Goal: Task Accomplishment & Management: Use online tool/utility

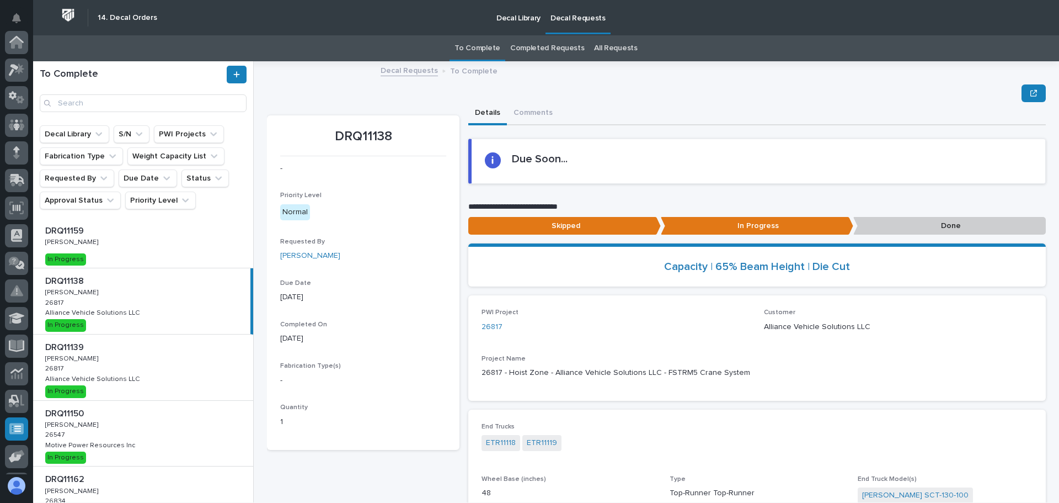
scroll to position [136, 0]
click at [96, 300] on div "DRQ11138 DRQ11138 Adam Yutzy Adam Yutzy 26817 26817 Alliance Vehicle Solutions …" at bounding box center [141, 301] width 217 height 66
click at [940, 220] on p "Done" at bounding box center [950, 226] width 193 height 18
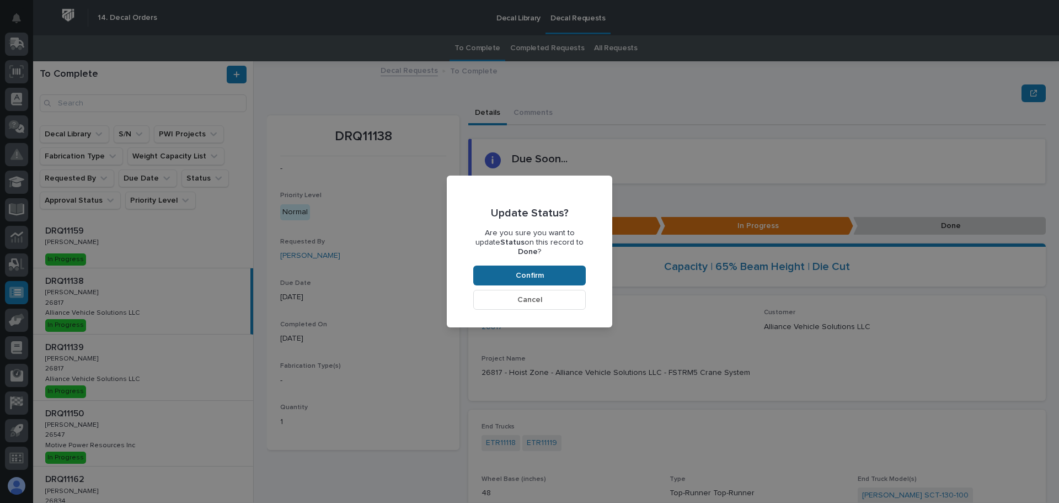
click at [530, 270] on span "Confirm" at bounding box center [530, 275] width 28 height 10
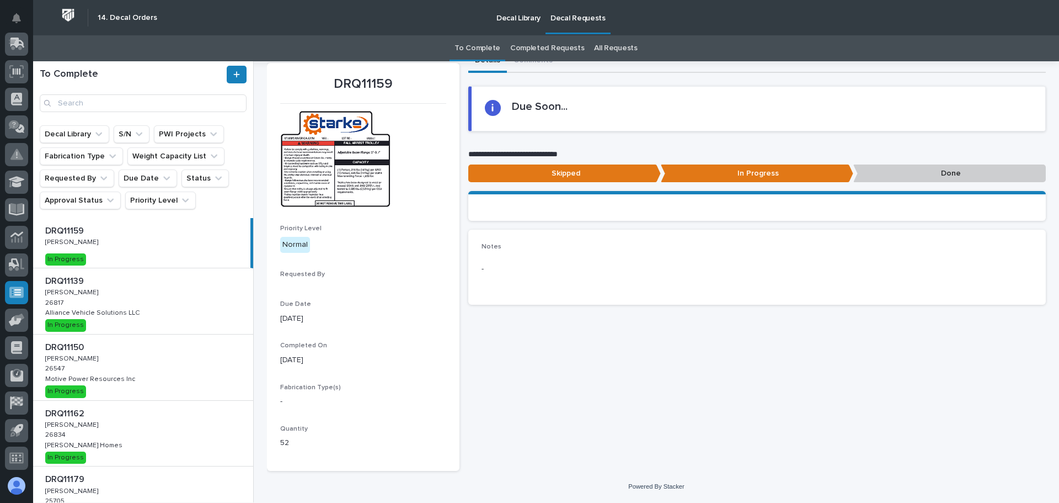
scroll to position [0, 0]
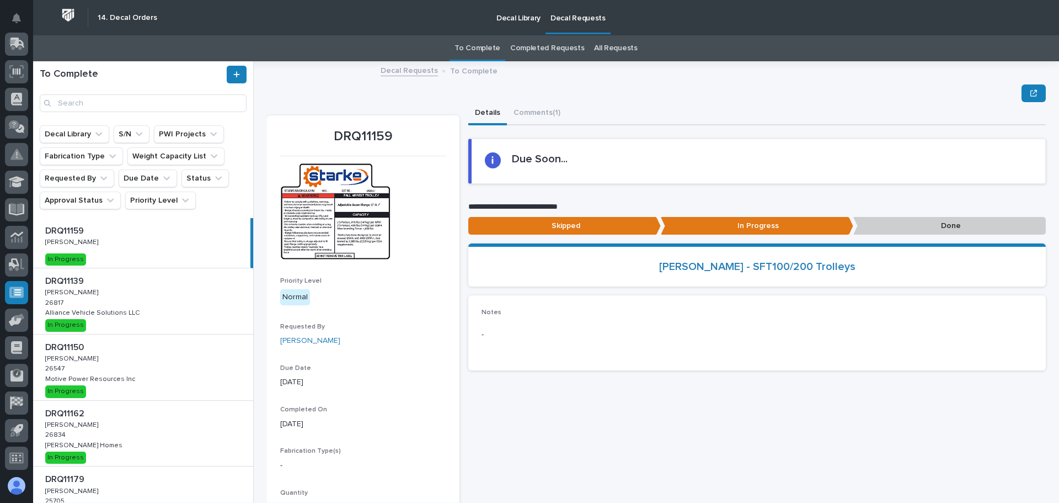
click at [210, 365] on div "DRQ11150 DRQ11150 Adam Yutzy Adam Yutzy 26547 26547 Motive Power Resources Inc …" at bounding box center [143, 367] width 220 height 66
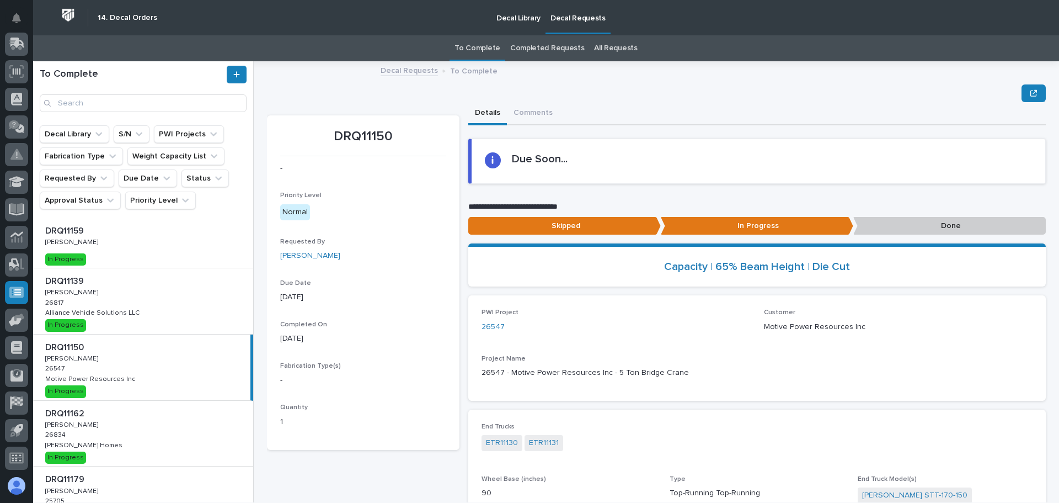
click at [978, 226] on p "Done" at bounding box center [950, 226] width 193 height 18
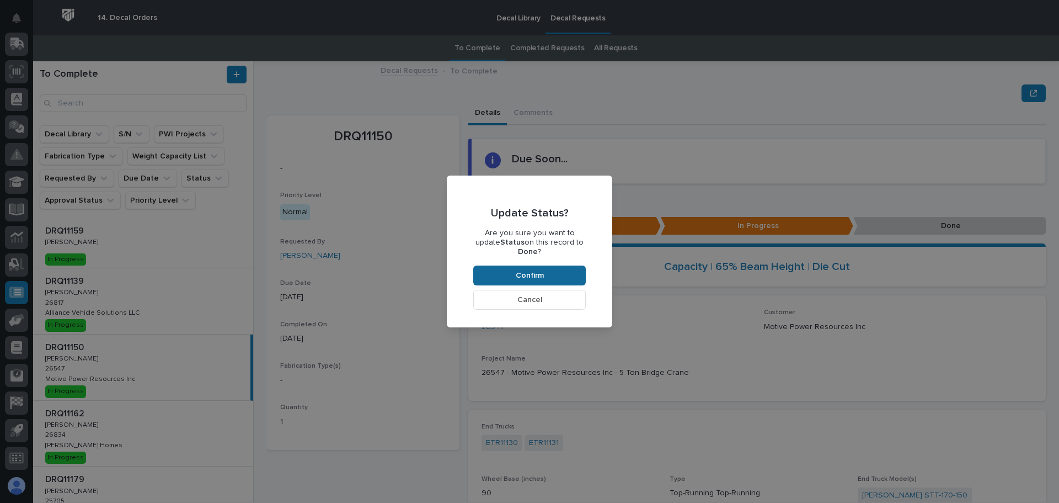
click at [537, 270] on span "Confirm" at bounding box center [530, 275] width 28 height 10
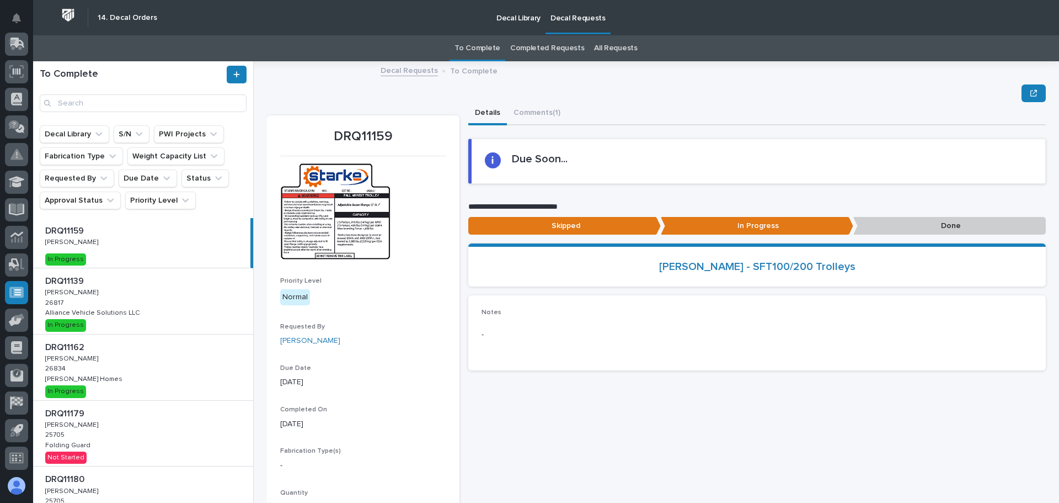
click at [161, 314] on div "DRQ11139 DRQ11139 Adam Yutzy Adam Yutzy 26817 26817 Alliance Vehicle Solutions …" at bounding box center [143, 301] width 220 height 66
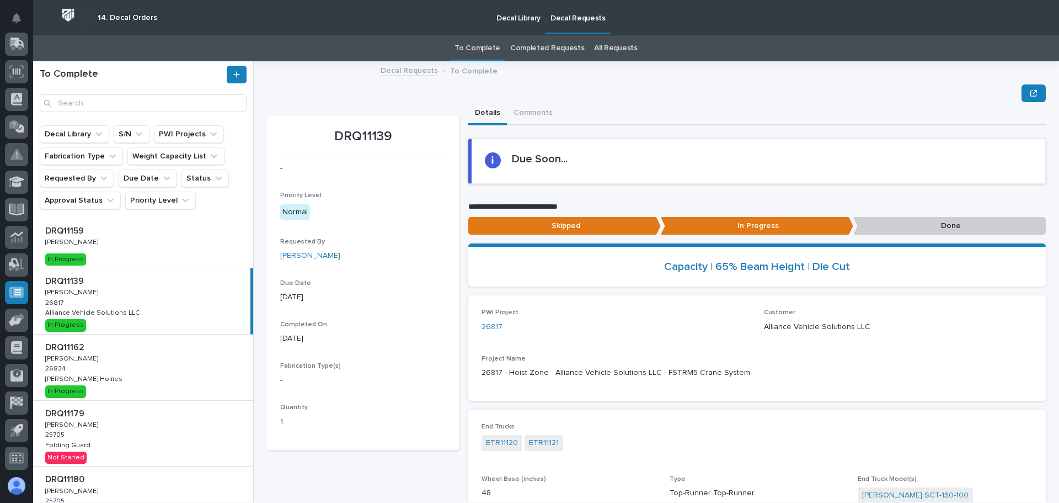
click at [910, 223] on p "Done" at bounding box center [950, 226] width 193 height 18
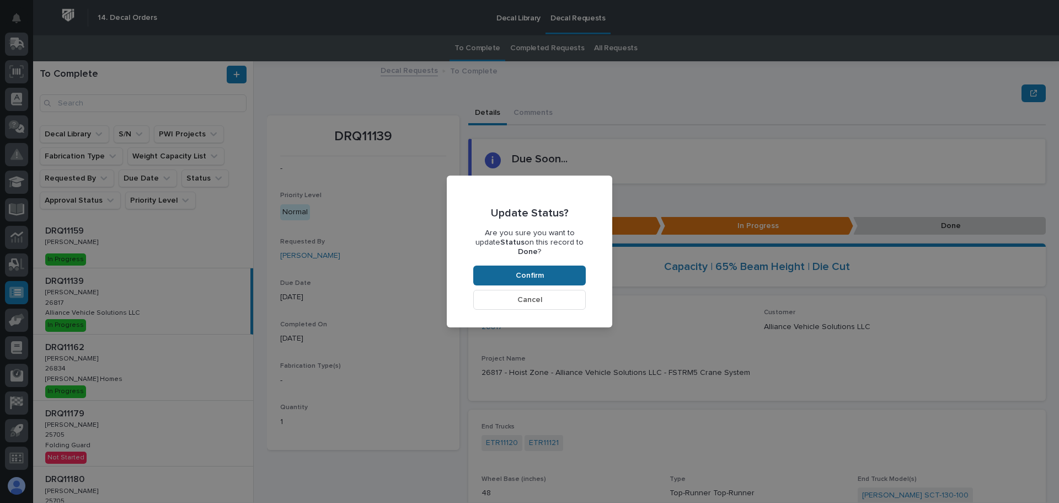
click at [583, 268] on button "Confirm" at bounding box center [529, 275] width 113 height 20
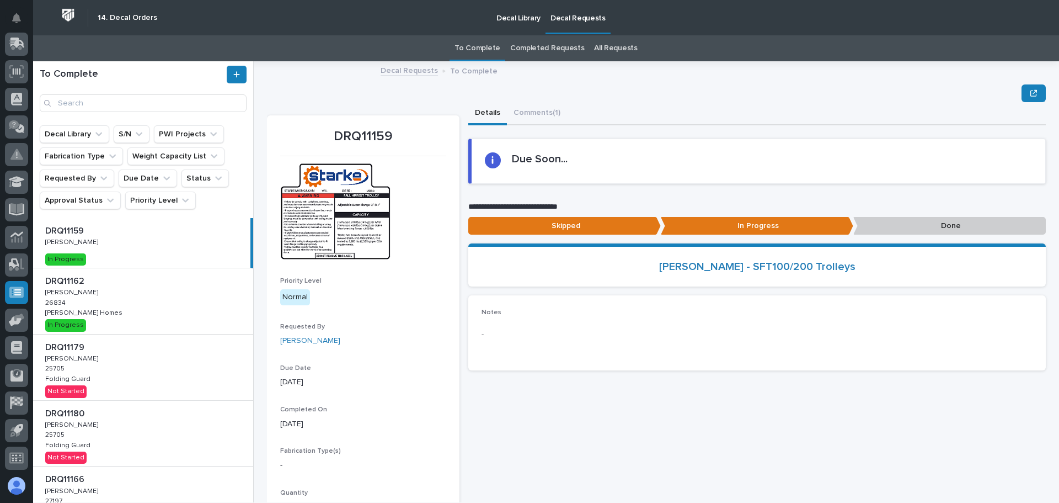
click at [352, 224] on img at bounding box center [335, 211] width 110 height 97
click at [99, 313] on div "DRQ11162 DRQ11162 Adam Yutzy Adam Yutzy 26834 26834 Clayton Homes Clayton Homes…" at bounding box center [143, 301] width 220 height 66
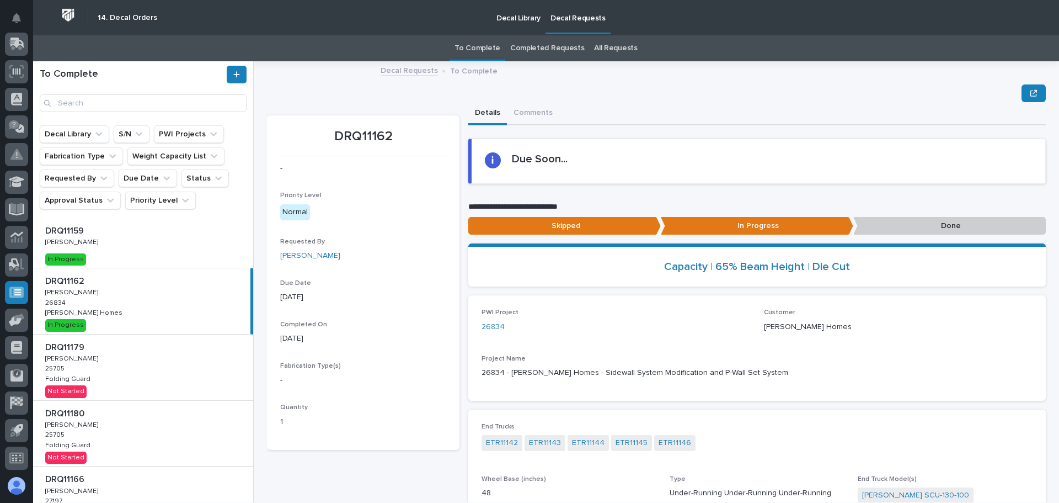
click at [922, 227] on p "Done" at bounding box center [950, 226] width 193 height 18
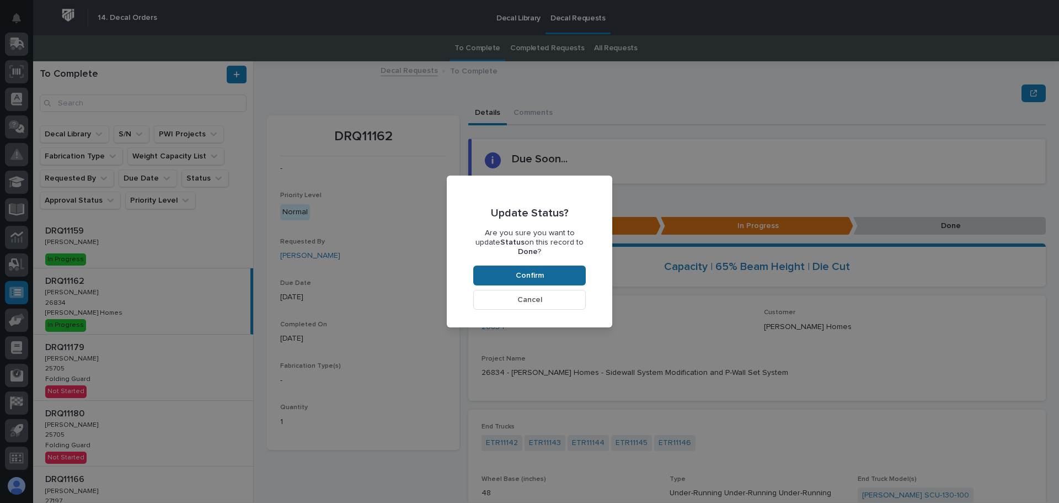
click at [496, 268] on button "Confirm" at bounding box center [529, 275] width 113 height 20
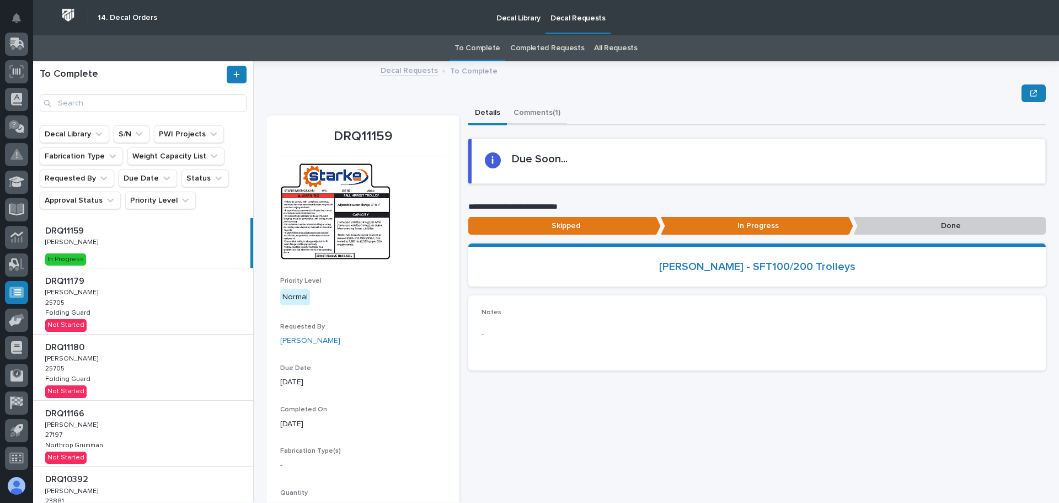
click at [529, 111] on button "Comments (1)" at bounding box center [537, 113] width 60 height 23
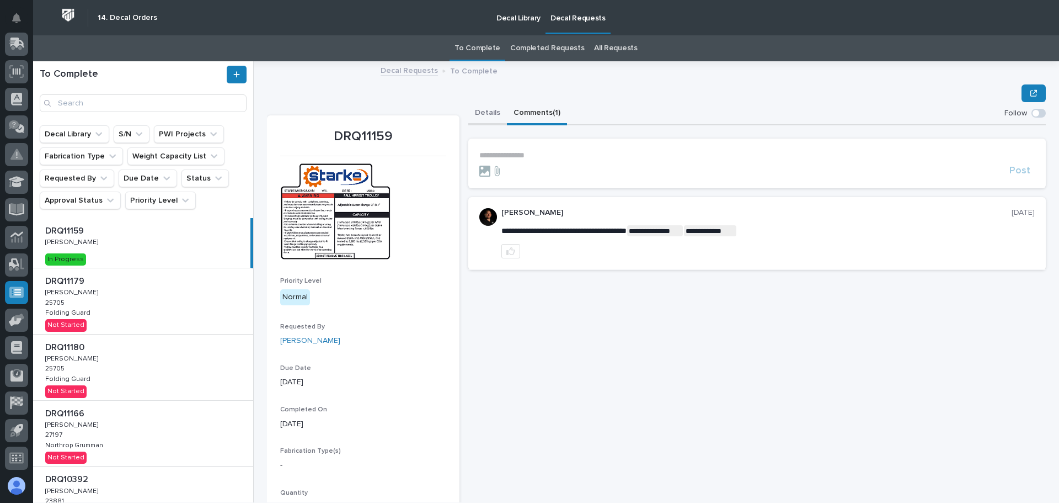
click at [477, 111] on button "Details" at bounding box center [487, 113] width 39 height 23
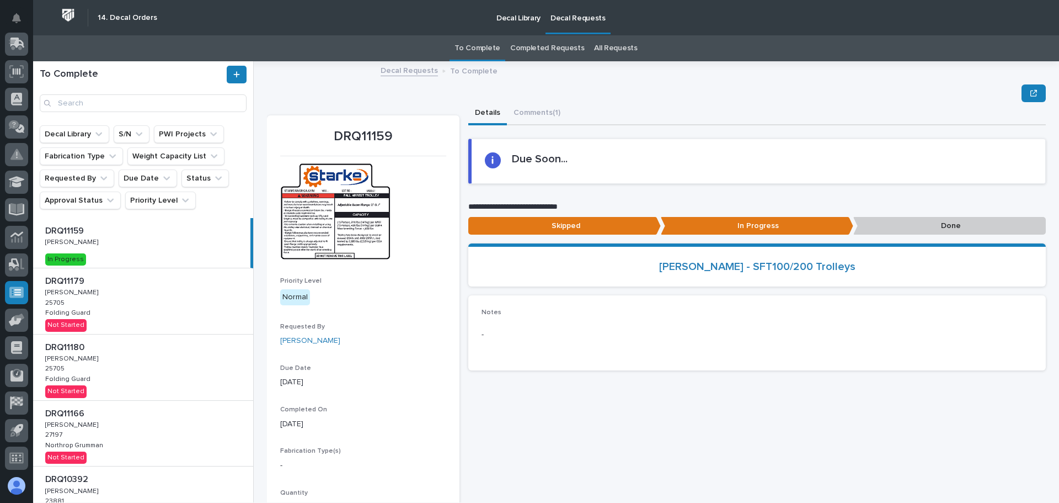
click at [189, 300] on div "DRQ11179 DRQ11179 Adam Yutzy Adam Yutzy 25705 25705 Folding Guard Folding Guard…" at bounding box center [143, 301] width 220 height 66
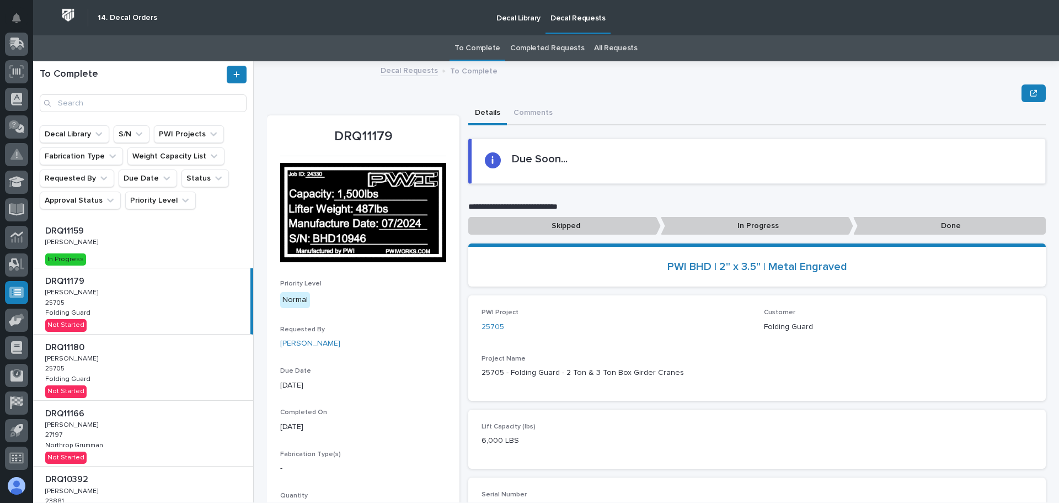
click at [718, 220] on p "In Progress" at bounding box center [757, 226] width 193 height 18
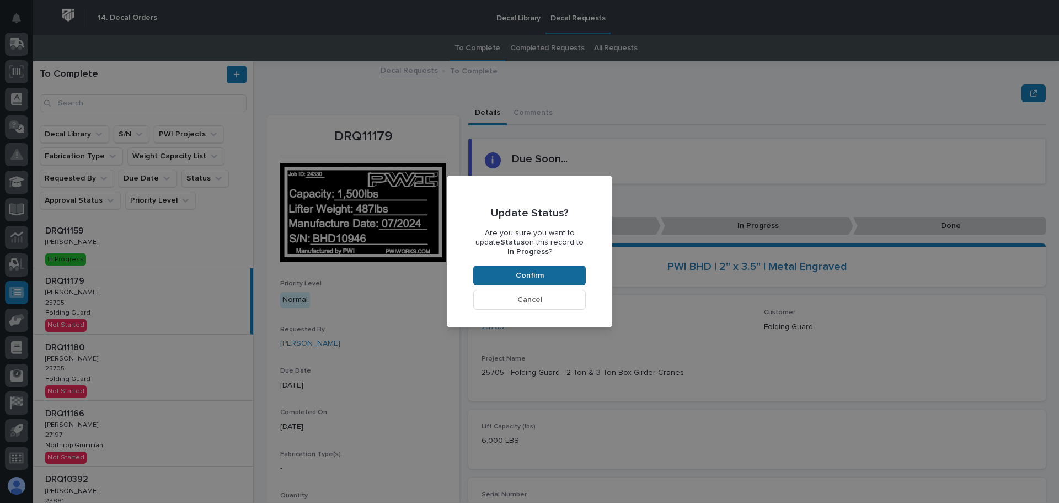
click at [544, 276] on button "Confirm" at bounding box center [529, 275] width 113 height 20
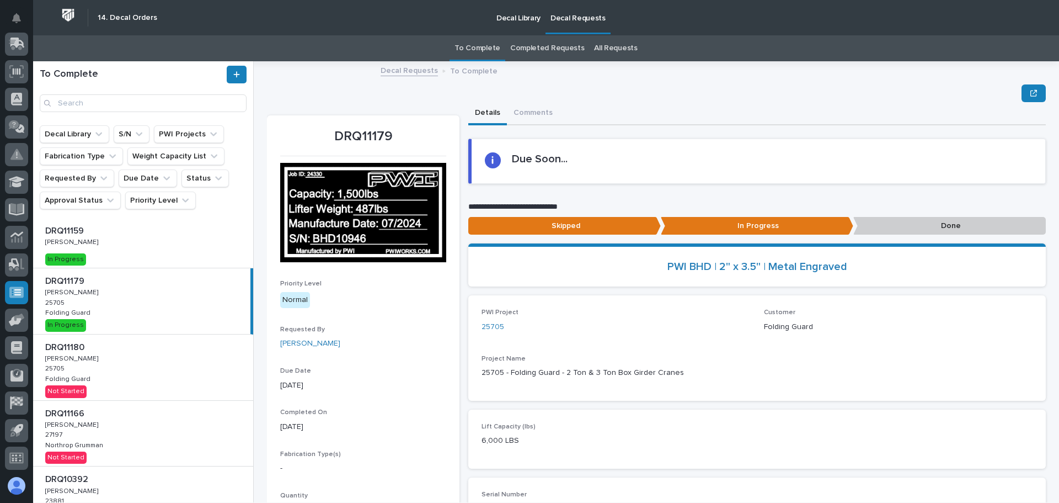
click at [882, 226] on p "Done" at bounding box center [950, 226] width 193 height 18
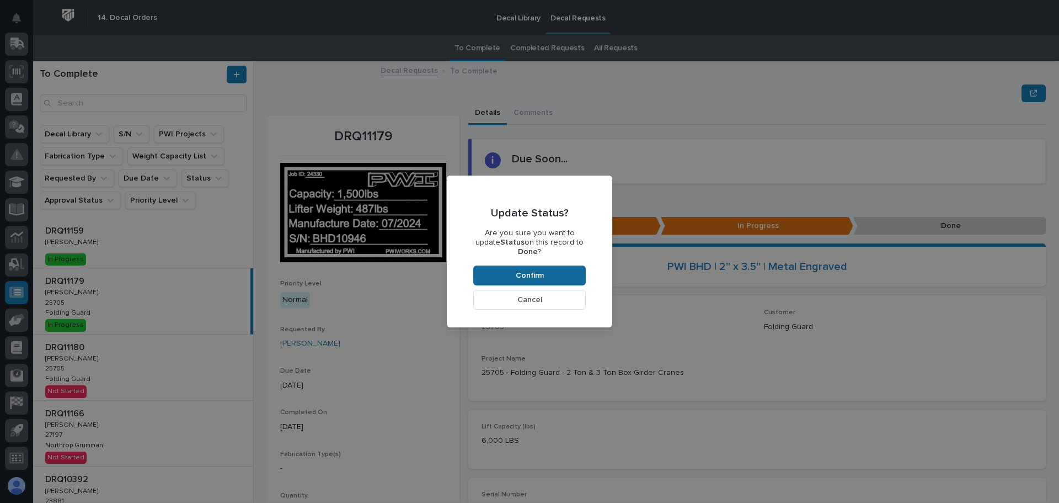
click at [569, 277] on button "Confirm" at bounding box center [529, 275] width 113 height 20
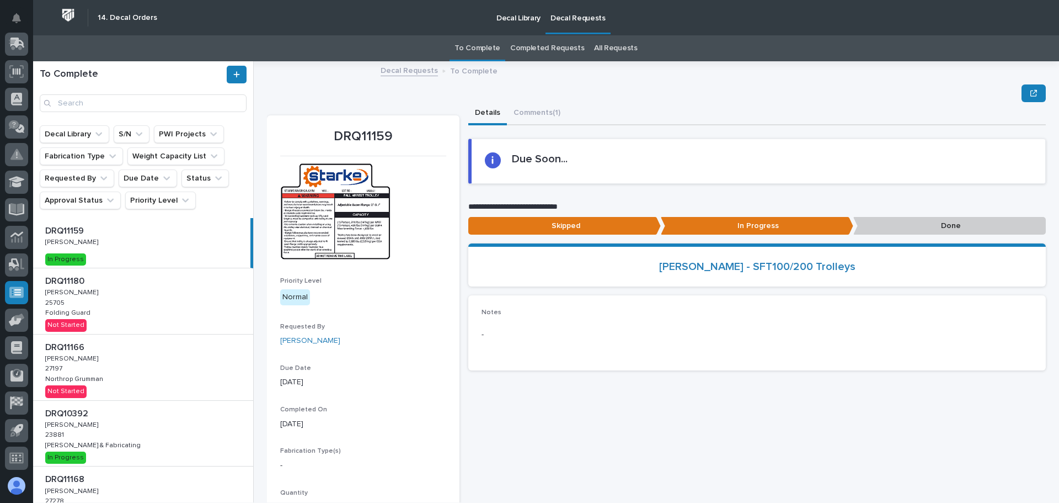
click at [173, 309] on div "DRQ11180 DRQ11180 Adam Yutzy Adam Yutzy 25705 25705 Folding Guard Folding Guard…" at bounding box center [143, 301] width 220 height 66
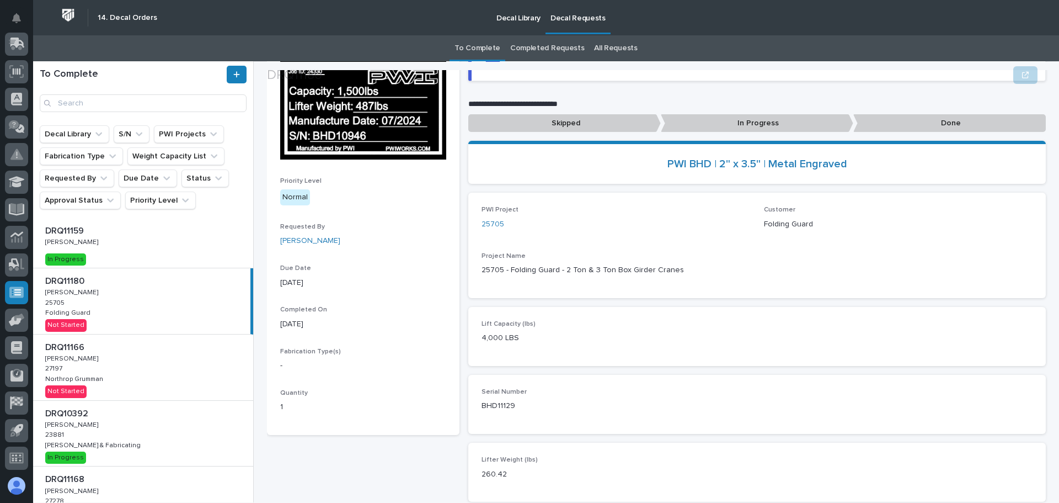
scroll to position [110, 0]
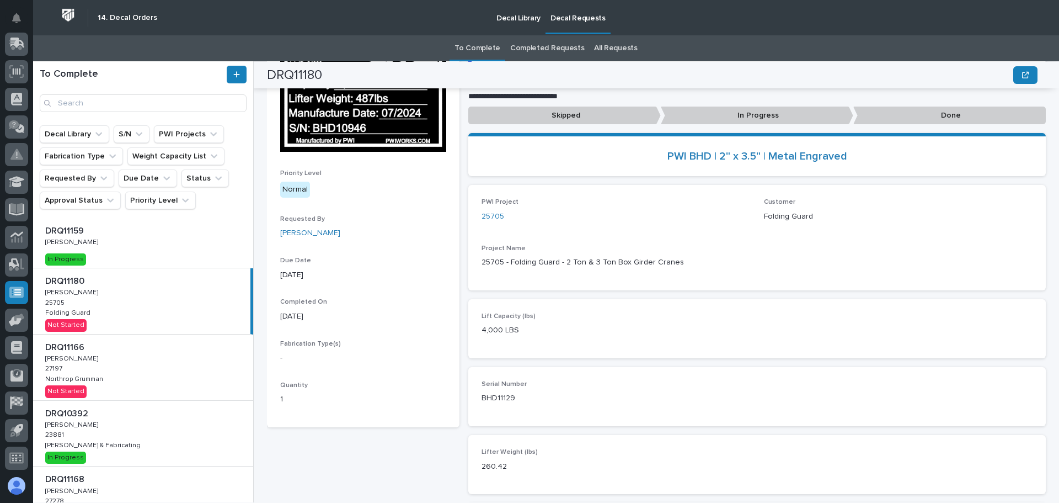
click at [913, 111] on p "Done" at bounding box center [950, 116] width 193 height 18
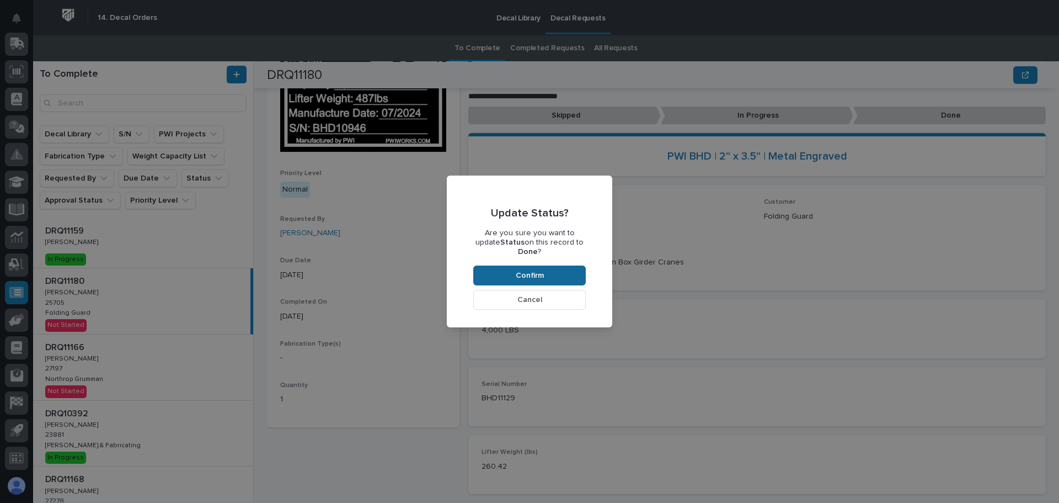
click at [562, 271] on button "Confirm" at bounding box center [529, 275] width 113 height 20
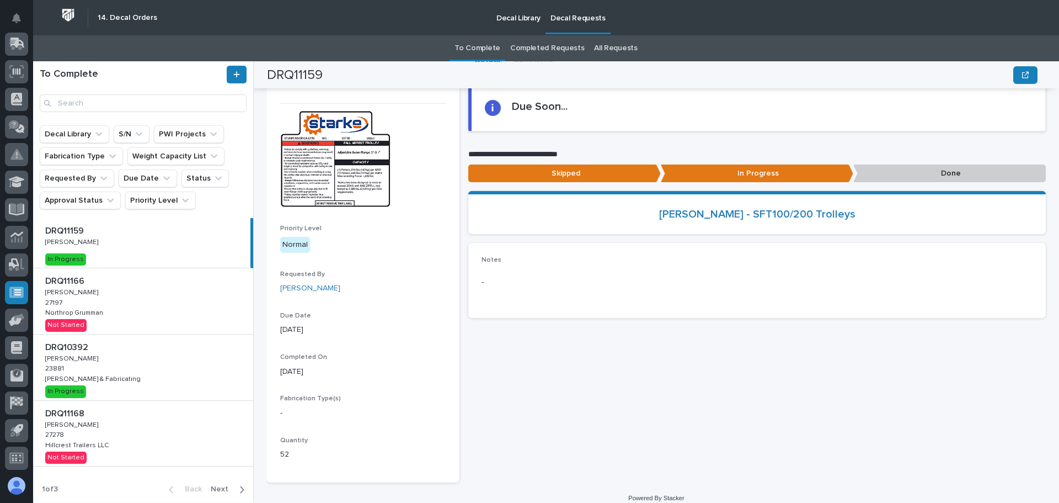
scroll to position [64, 0]
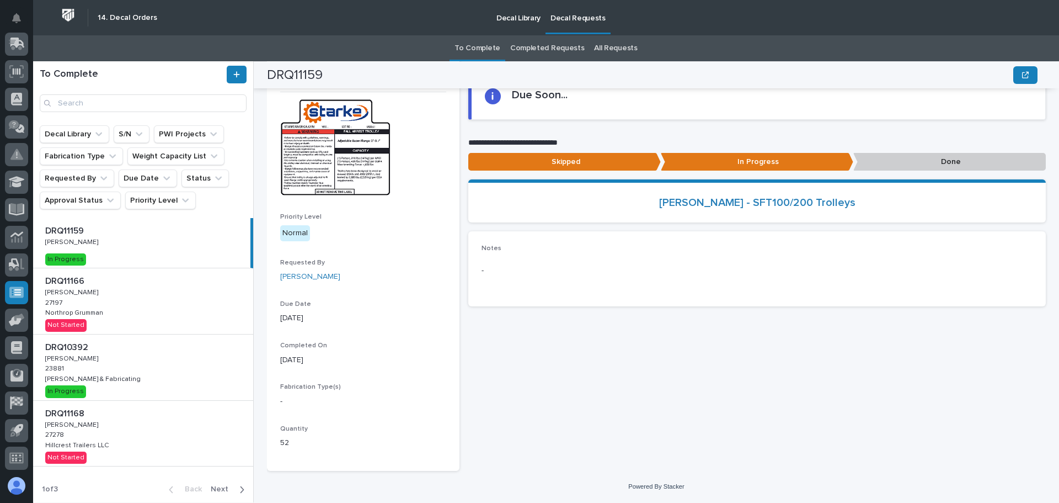
click at [160, 308] on div "DRQ11166 DRQ11166 Adam Yutzy Adam Yutzy 27197 27197 Northrop Grumman Northrop G…" at bounding box center [143, 301] width 220 height 66
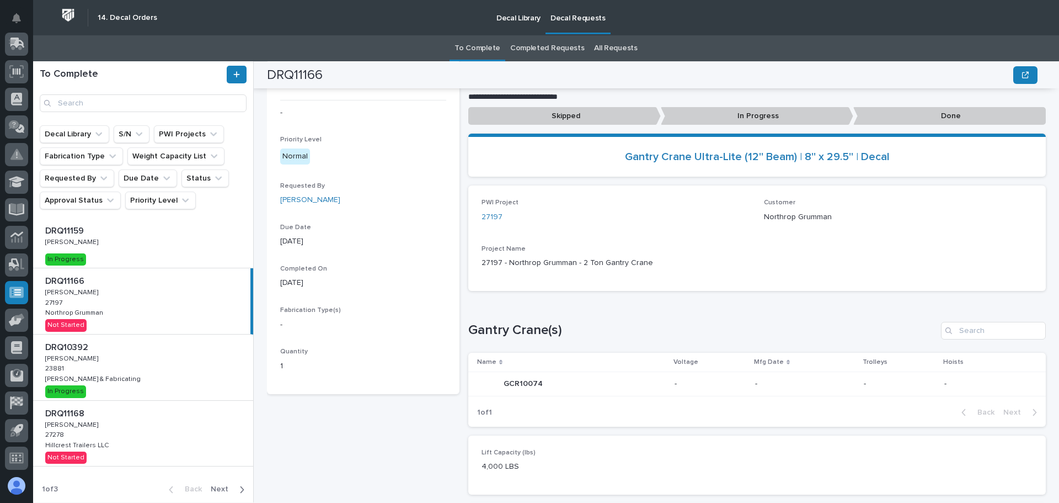
scroll to position [34, 0]
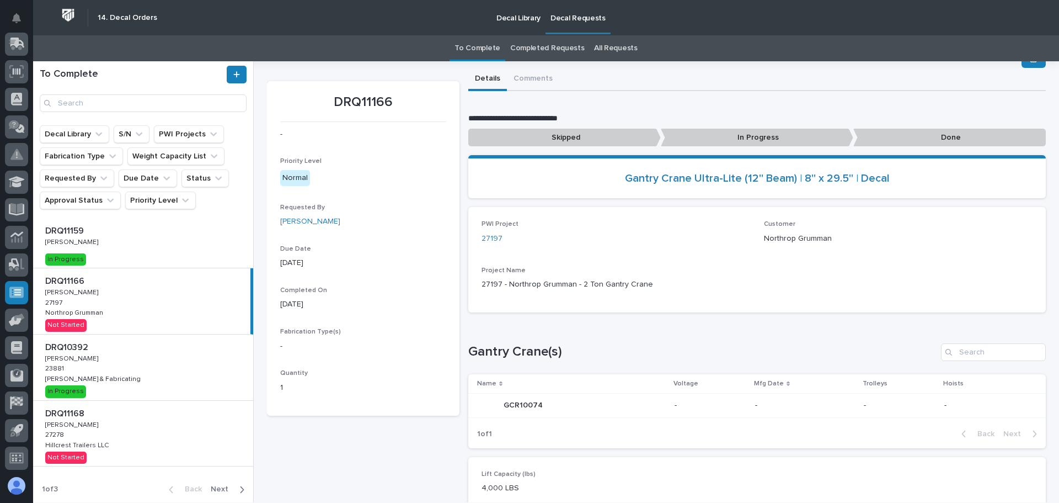
click at [150, 349] on p at bounding box center [145, 347] width 200 height 10
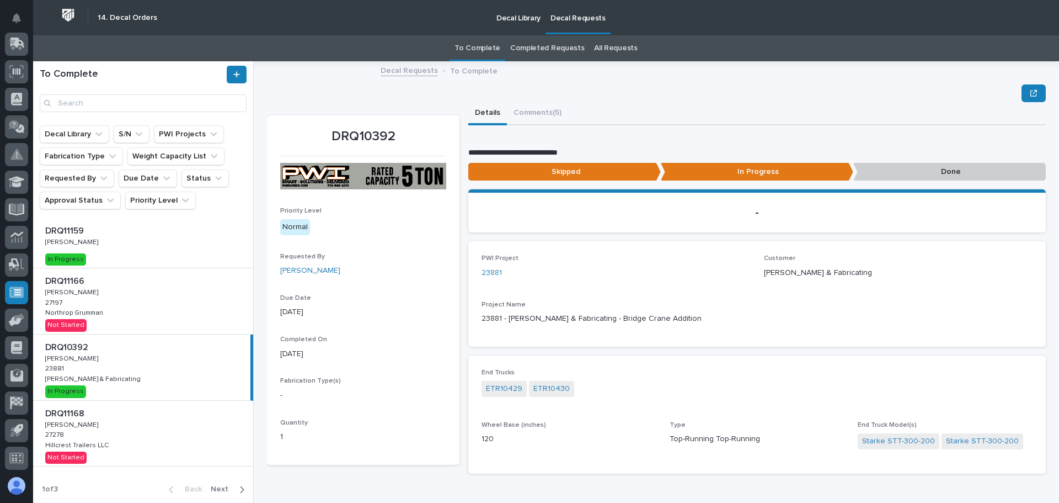
click at [120, 315] on div "DRQ11166 DRQ11166 Adam Yutzy Adam Yutzy 27197 27197 Northrop Grumman Northrop G…" at bounding box center [143, 301] width 220 height 66
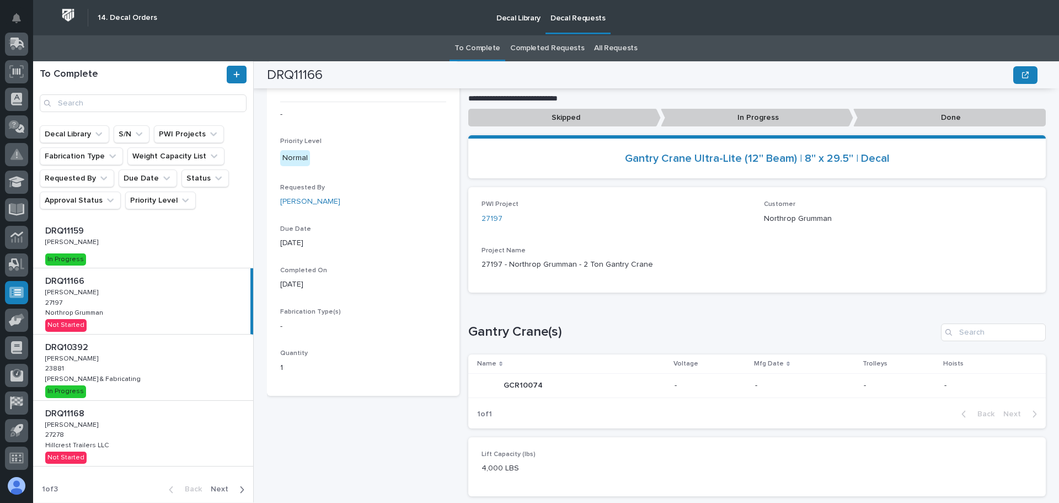
scroll to position [34, 0]
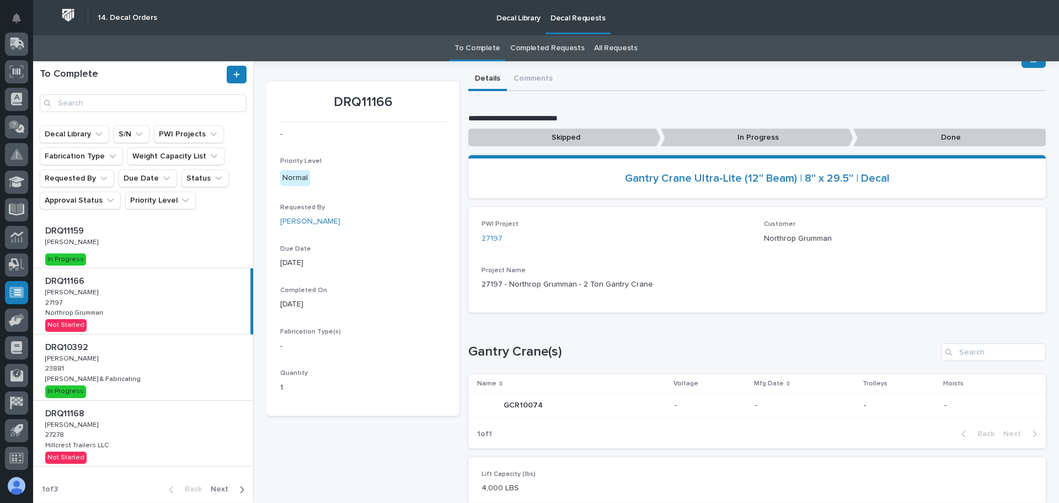
click at [732, 141] on p "In Progress" at bounding box center [757, 138] width 193 height 18
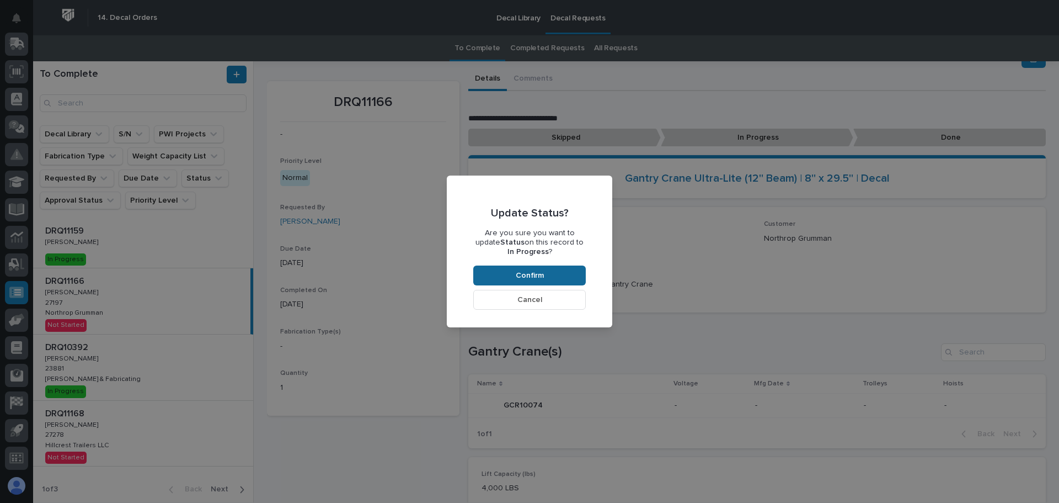
click at [541, 269] on button "Confirm" at bounding box center [529, 275] width 113 height 20
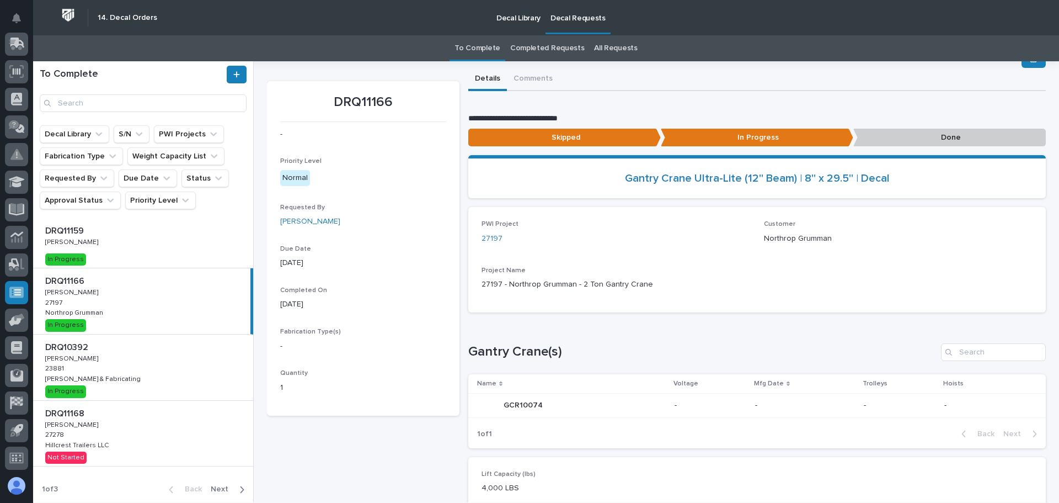
scroll to position [66, 0]
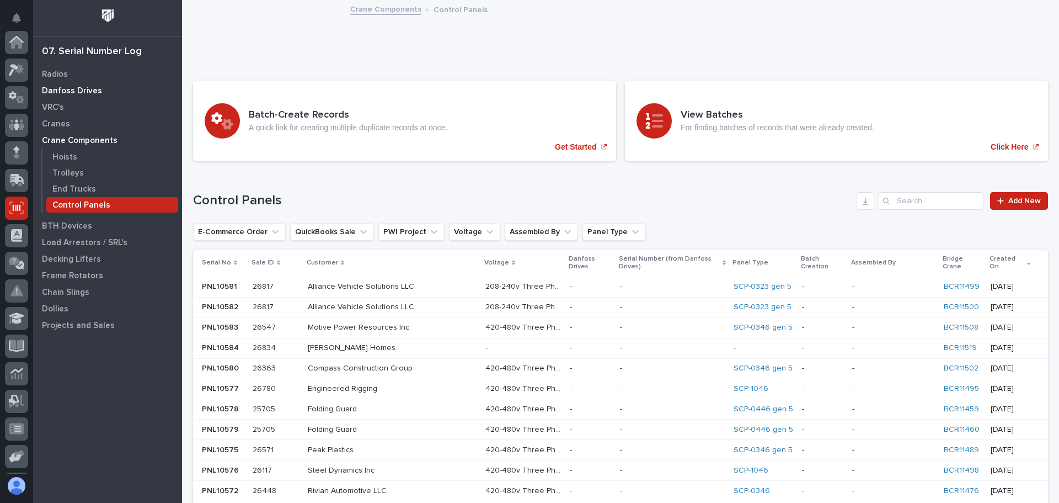
scroll to position [136, 0]
click at [66, 174] on p "Trolleys" at bounding box center [67, 173] width 31 height 10
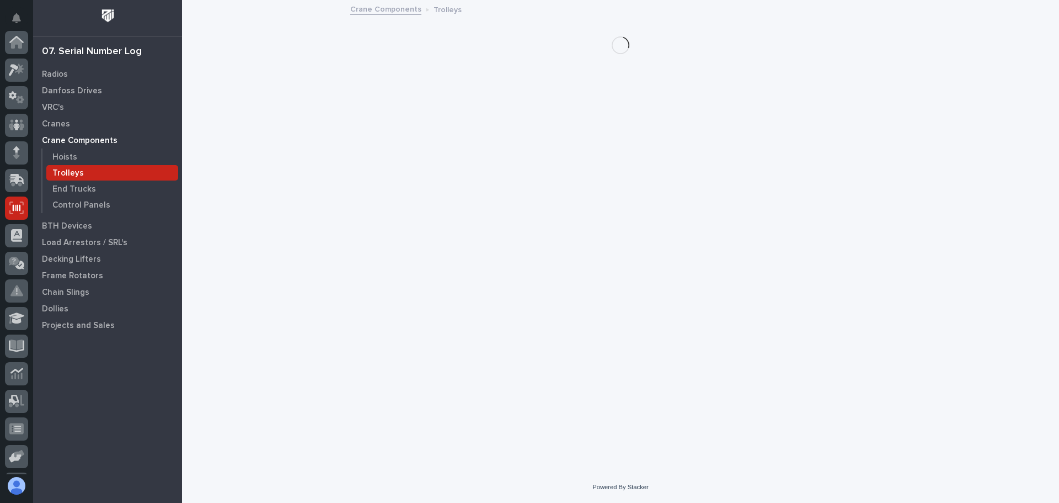
scroll to position [136, 0]
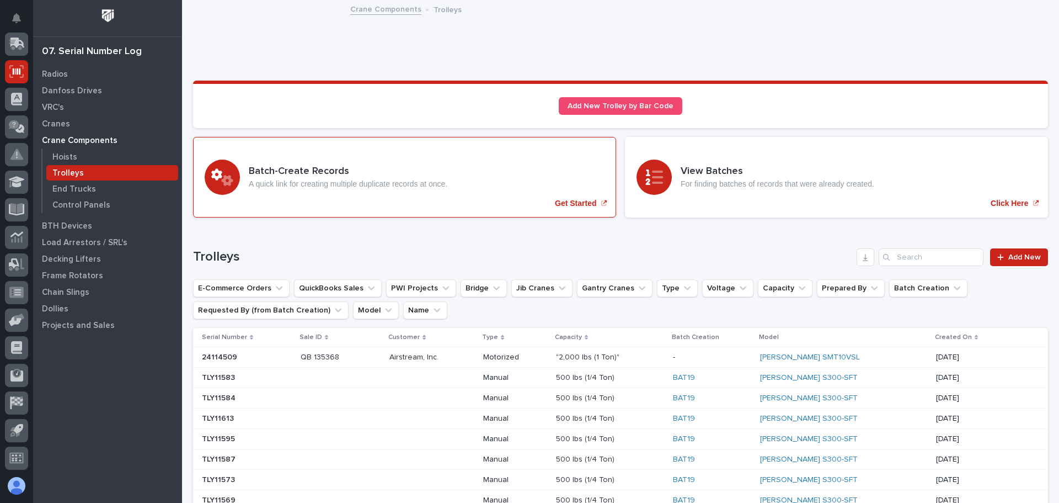
click at [567, 200] on p "Get Started" at bounding box center [575, 203] width 41 height 9
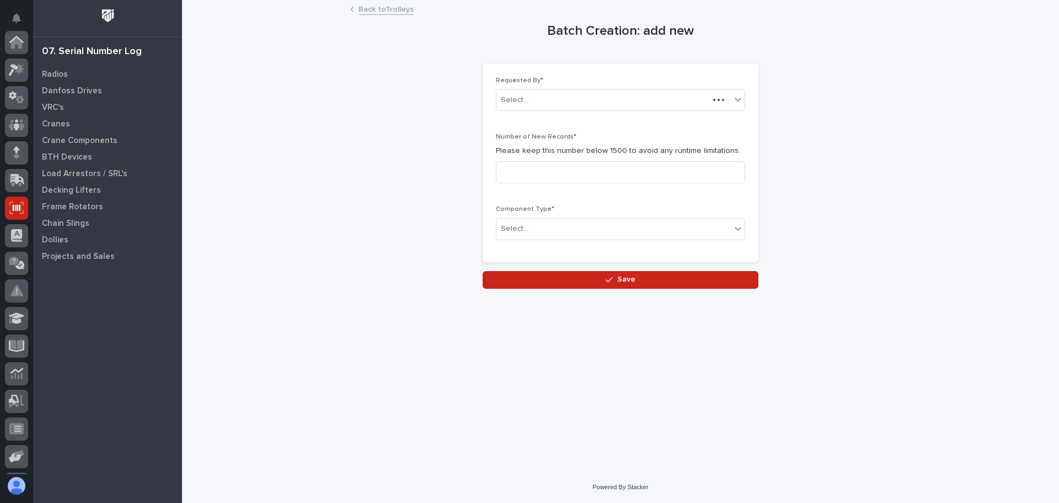
scroll to position [136, 0]
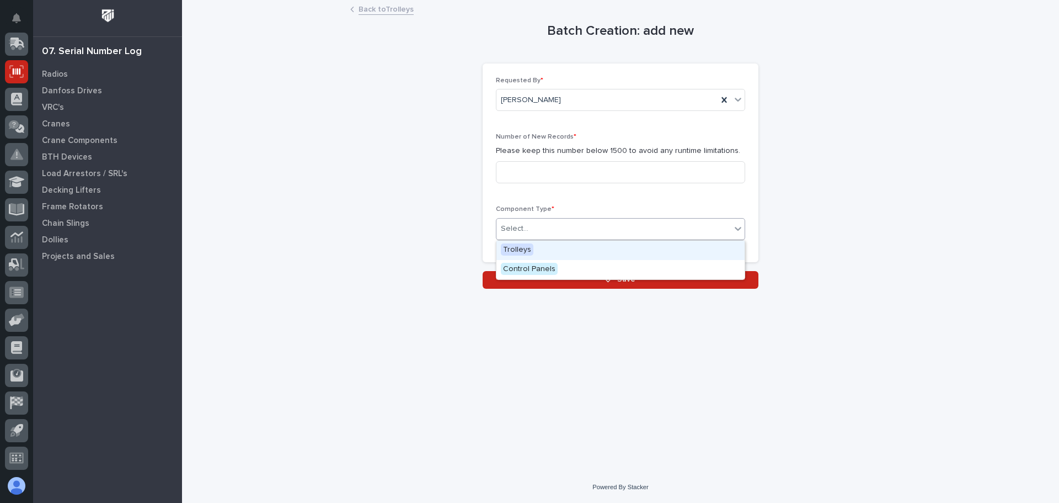
click at [735, 226] on icon at bounding box center [738, 228] width 11 height 11
click at [515, 253] on span "Trolleys" at bounding box center [517, 249] width 33 height 12
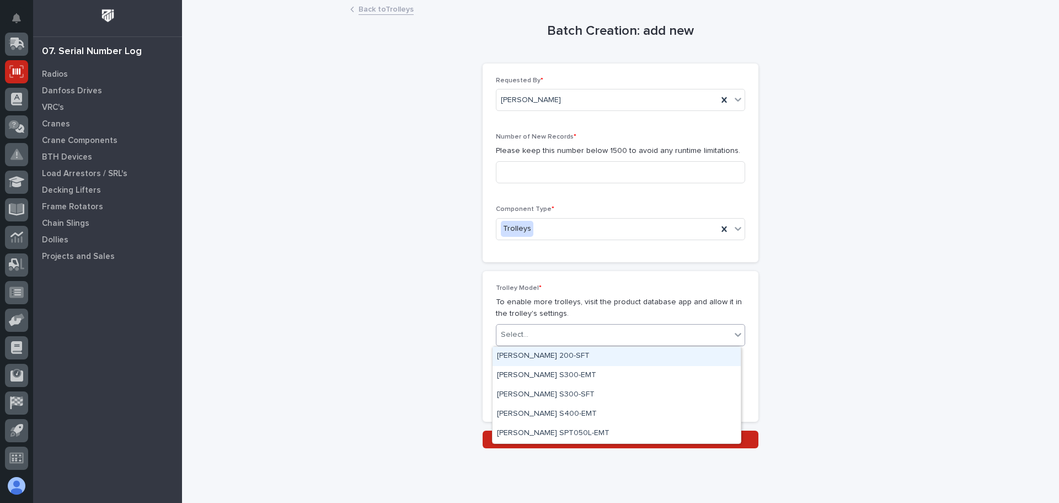
click at [733, 331] on icon at bounding box center [738, 334] width 11 height 11
click at [736, 331] on icon at bounding box center [738, 334] width 11 height 11
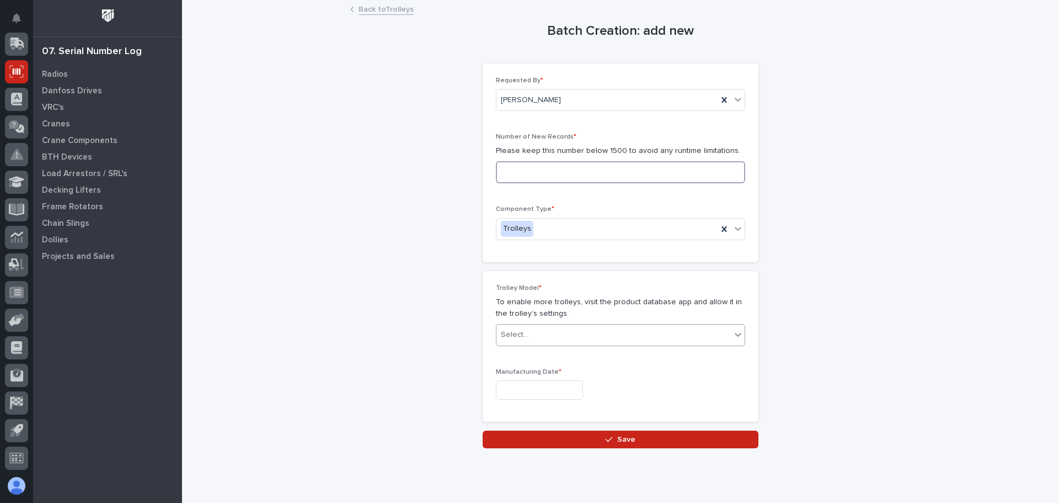
click at [607, 168] on input at bounding box center [620, 172] width 249 height 22
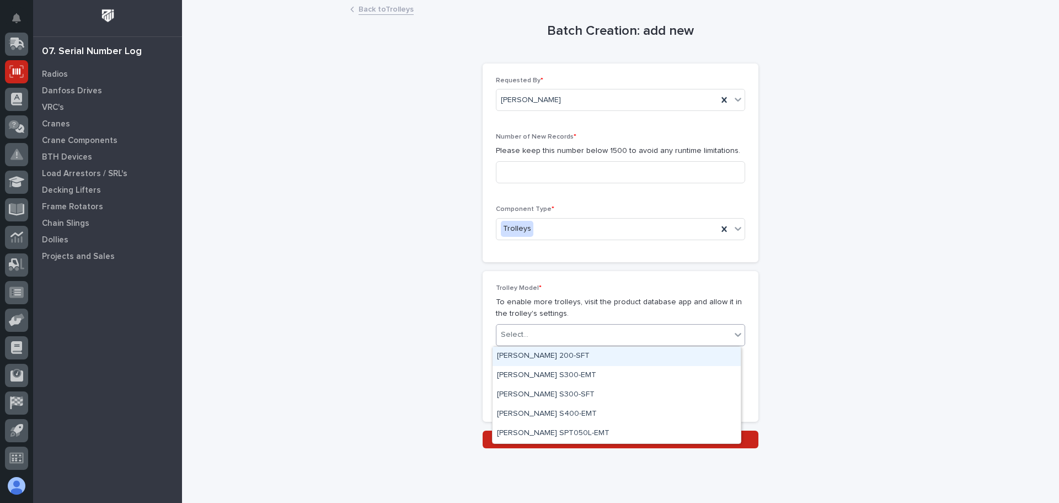
click at [733, 334] on icon at bounding box center [738, 334] width 11 height 11
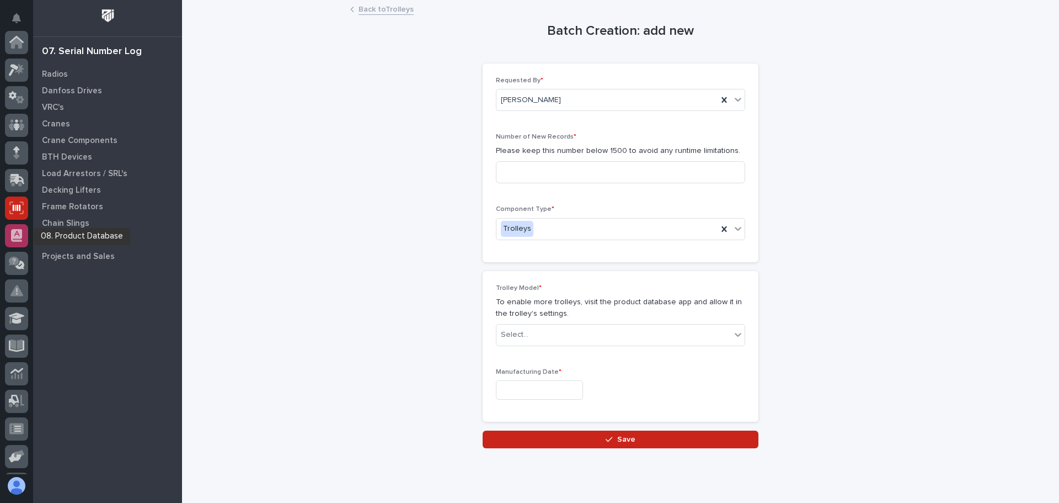
click at [13, 239] on icon at bounding box center [17, 239] width 9 height 2
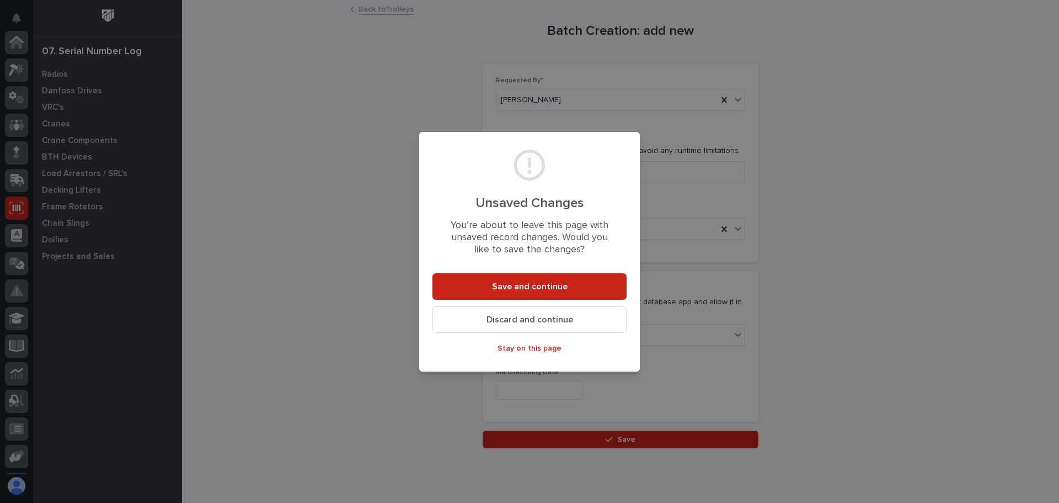
click at [556, 317] on span "Discard and continue" at bounding box center [530, 320] width 87 height 12
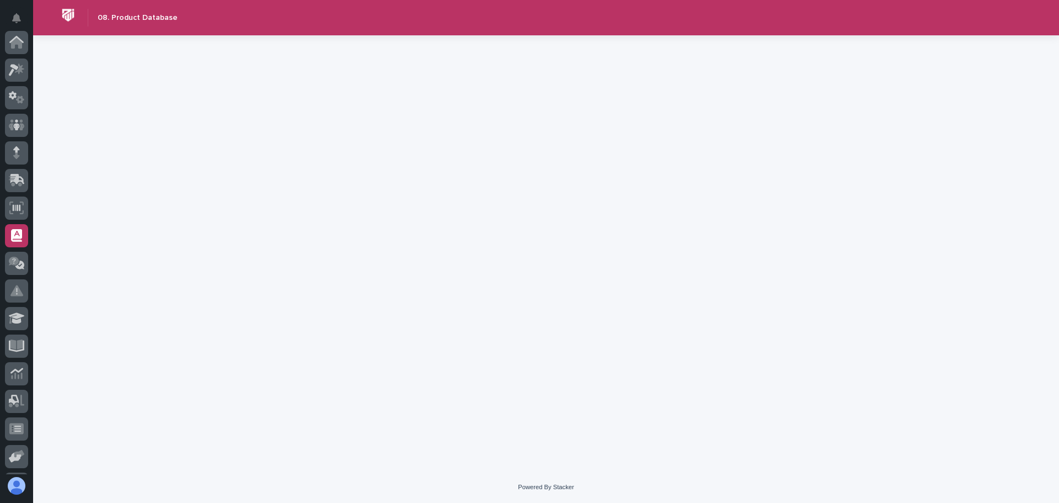
scroll to position [136, 0]
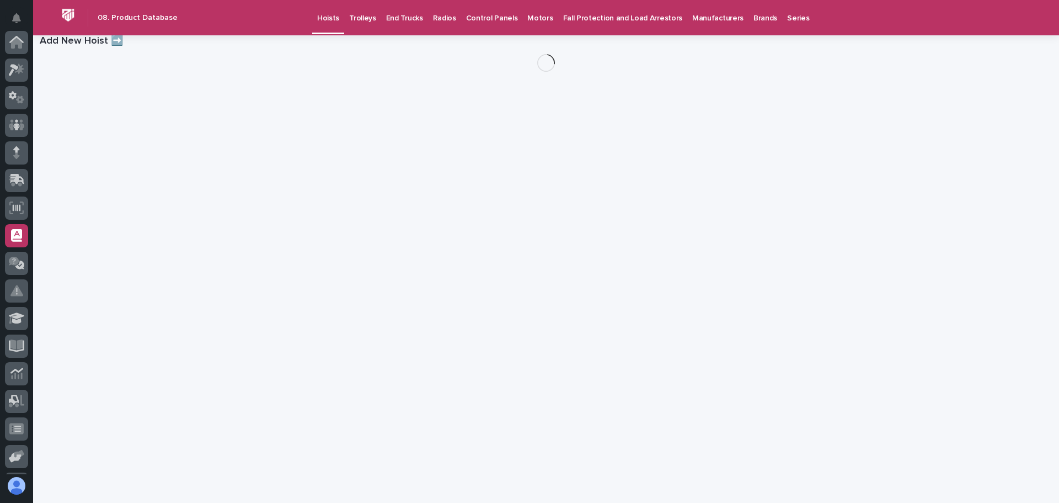
scroll to position [136, 0]
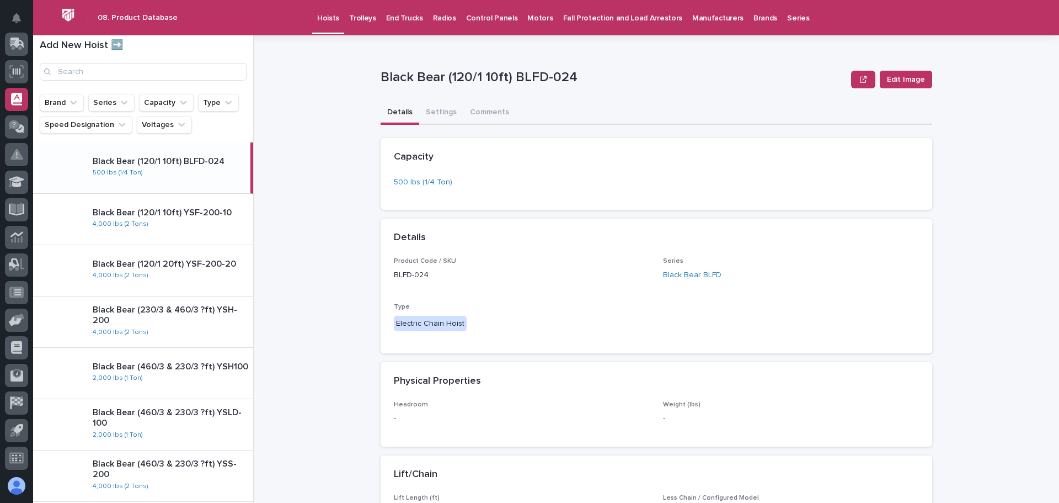
click at [361, 18] on p "Trolleys" at bounding box center [362, 11] width 27 height 23
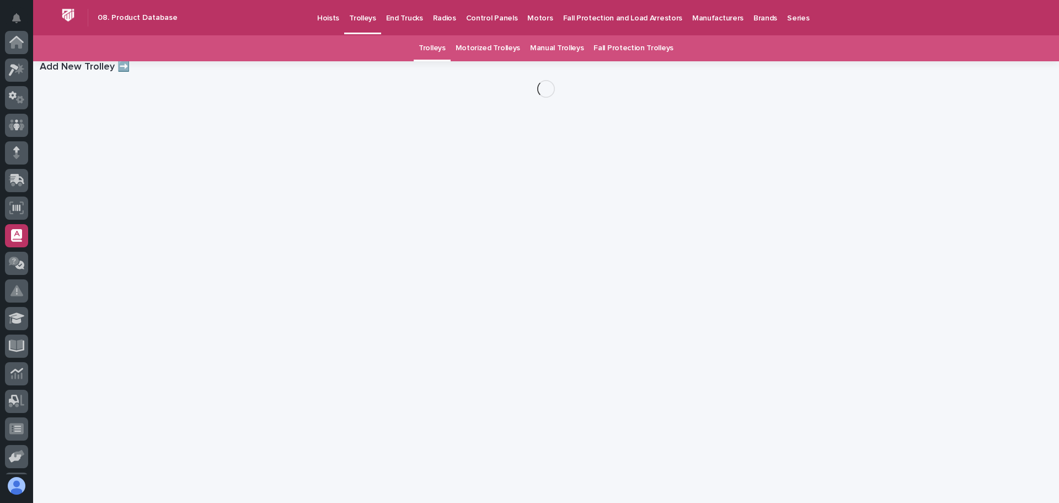
scroll to position [136, 0]
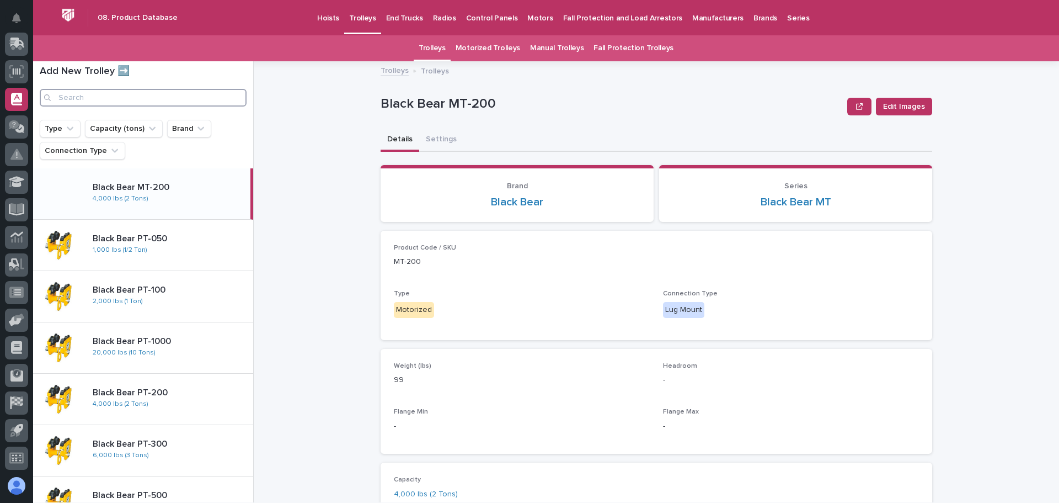
click at [124, 100] on input "Search" at bounding box center [143, 98] width 207 height 18
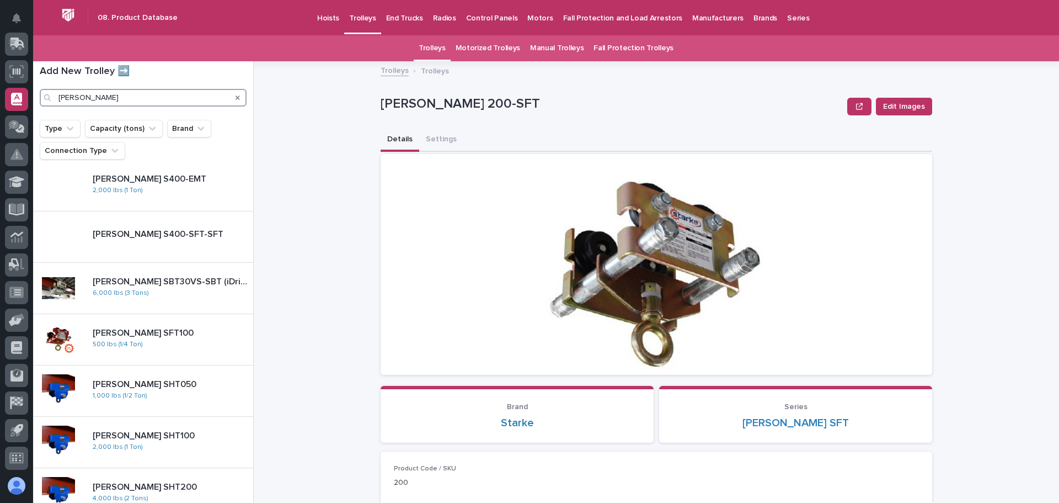
scroll to position [221, 0]
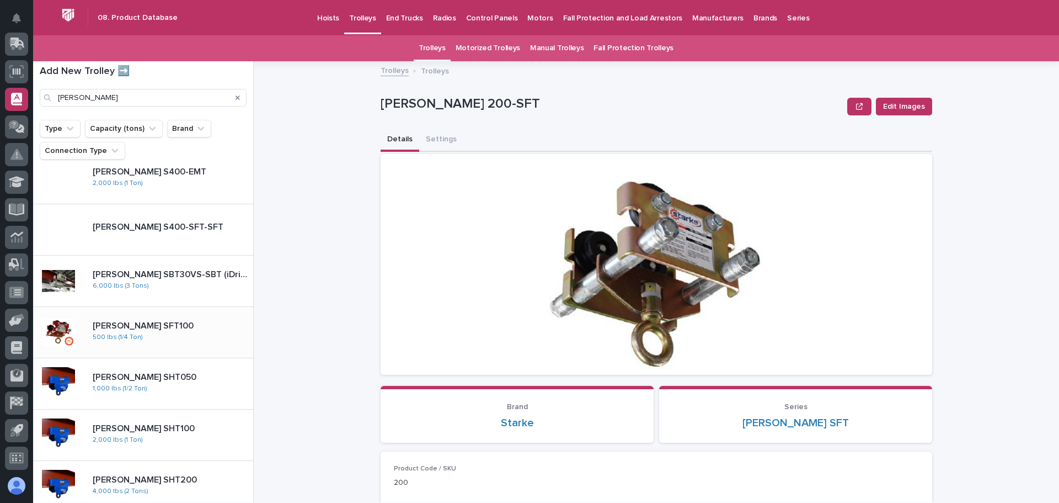
click at [172, 343] on div "Starke SFT100 Starke SFT100 500 lbs (1/4 Ton)" at bounding box center [168, 332] width 169 height 32
type input "starke"
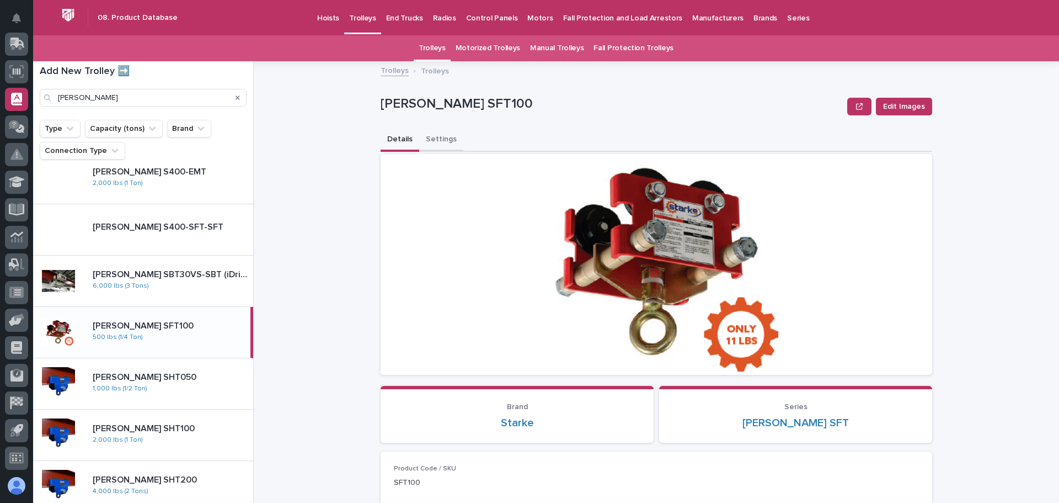
click at [433, 140] on button "Settings" at bounding box center [441, 140] width 44 height 23
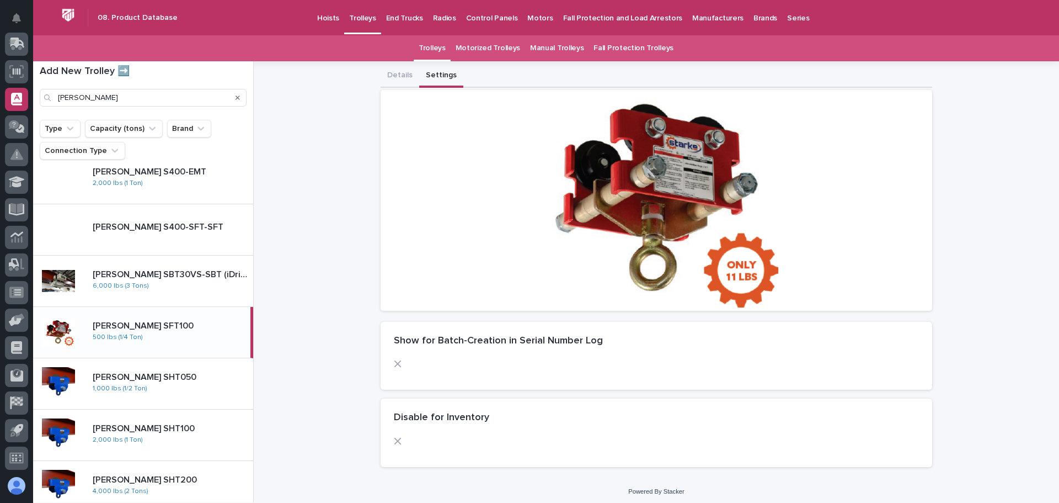
scroll to position [69, 0]
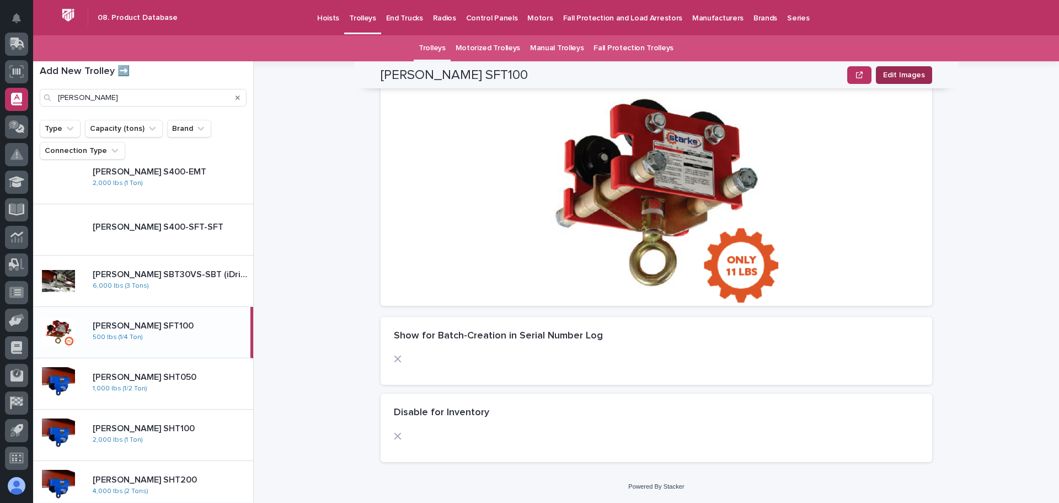
click at [893, 71] on span "Edit Images" at bounding box center [904, 75] width 42 height 11
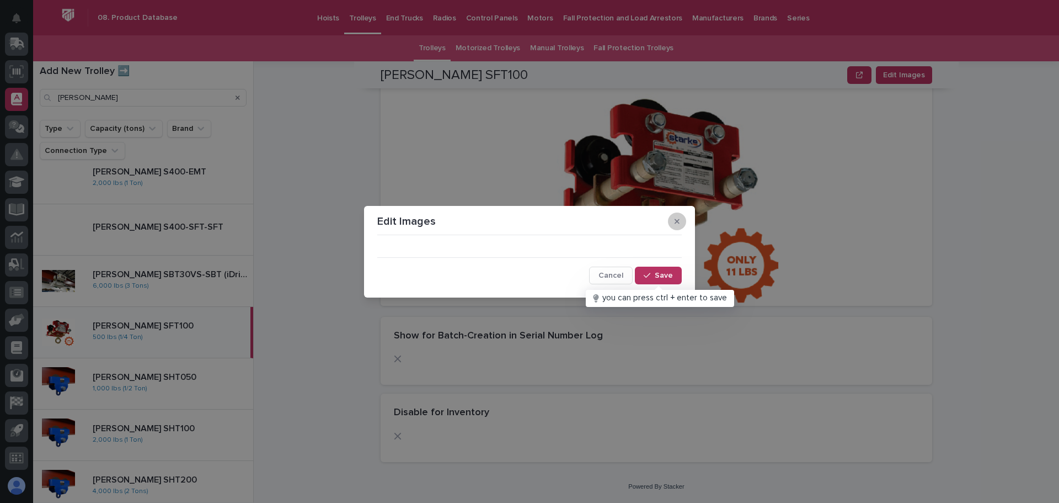
click at [678, 221] on icon "button" at bounding box center [677, 221] width 5 height 5
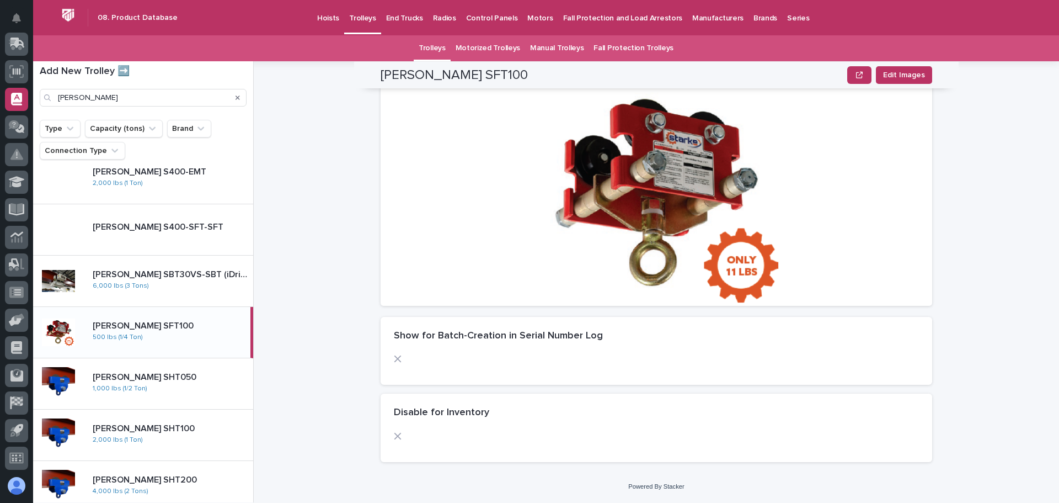
click at [613, 47] on link "Fall Protection Trolleys" at bounding box center [634, 48] width 80 height 26
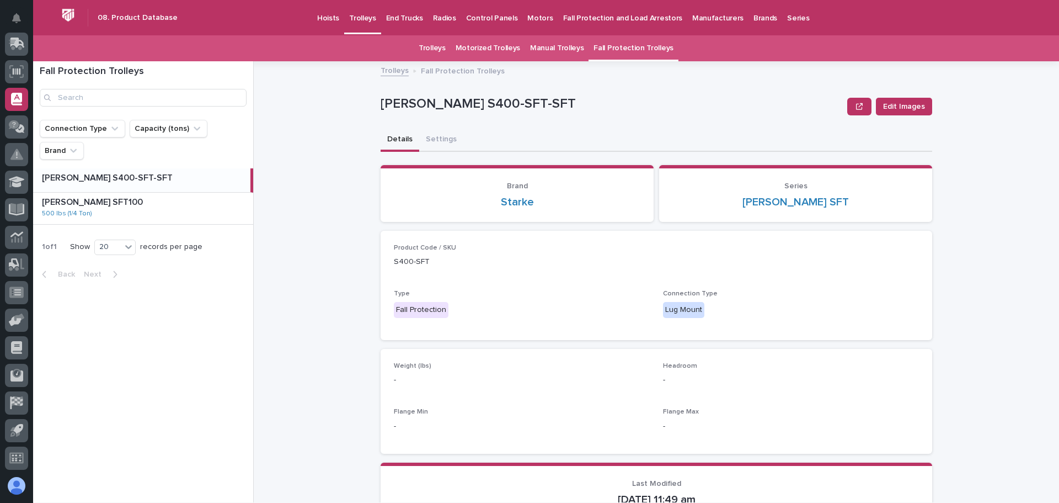
click at [556, 50] on link "Manual Trolleys" at bounding box center [557, 48] width 54 height 26
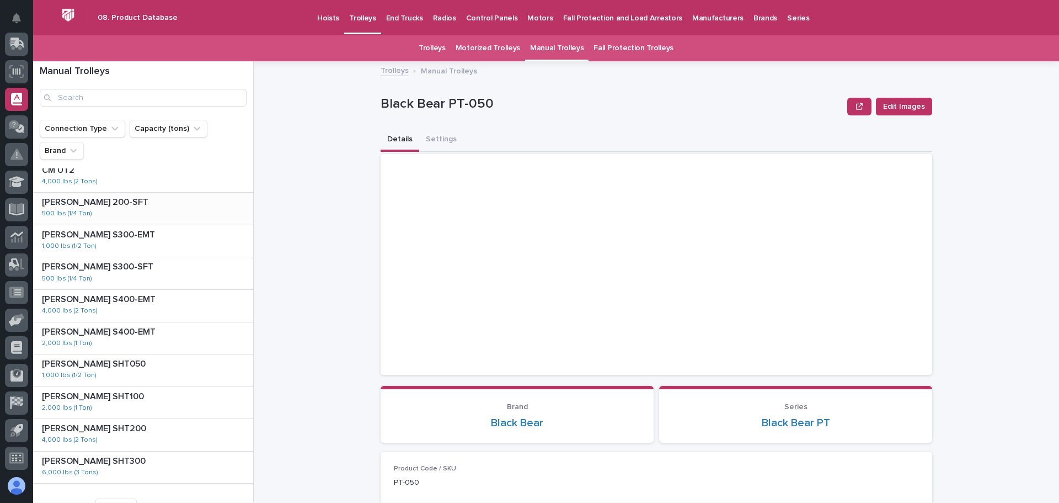
scroll to position [376, 0]
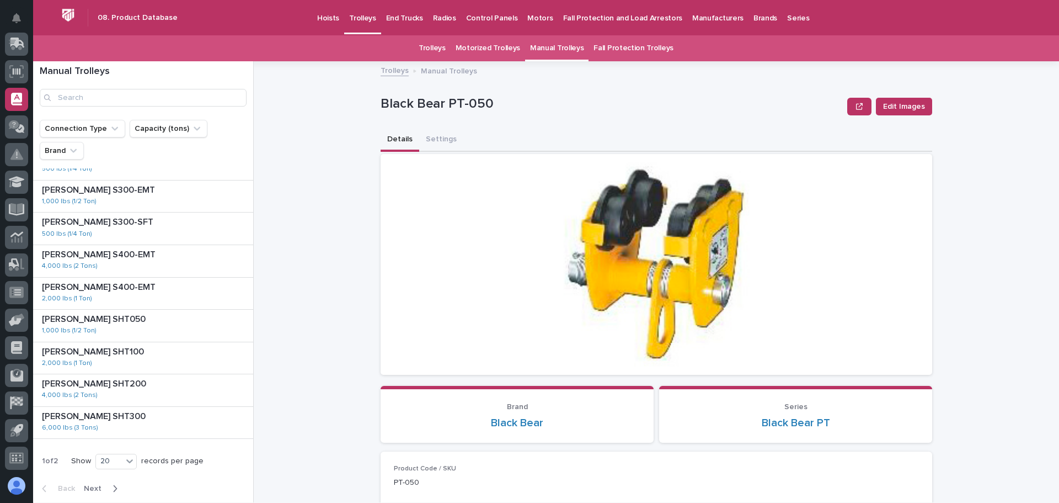
click at [89, 487] on span "Next" at bounding box center [96, 488] width 24 height 8
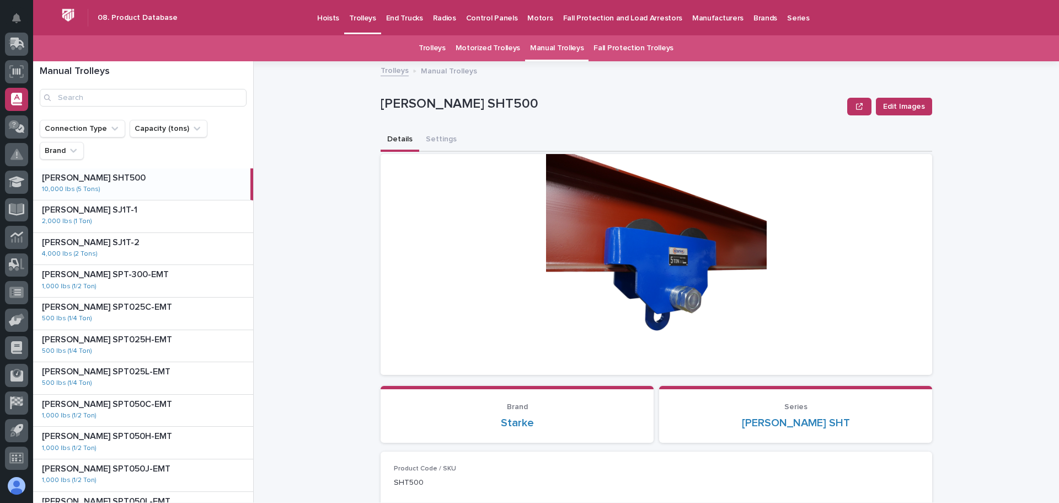
click at [500, 49] on link "Motorized Trolleys" at bounding box center [488, 48] width 65 height 26
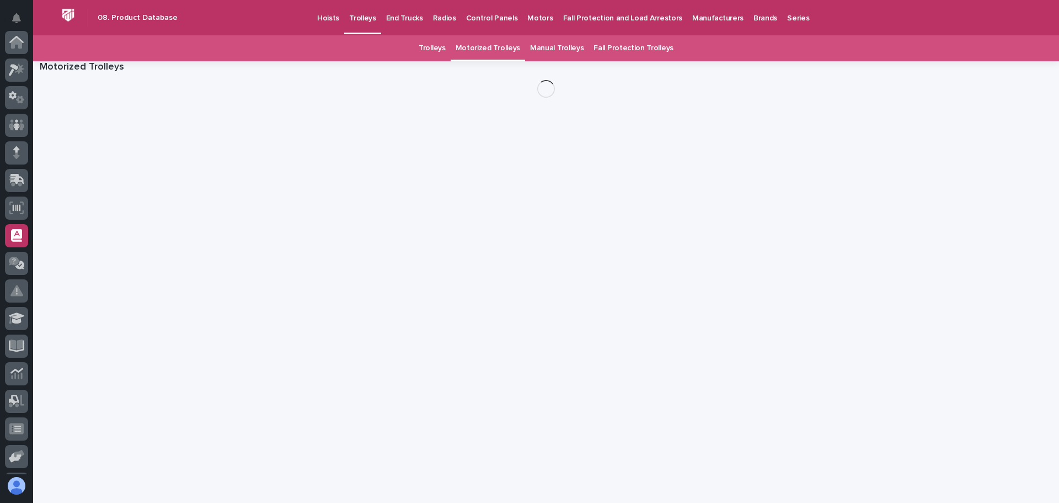
scroll to position [136, 0]
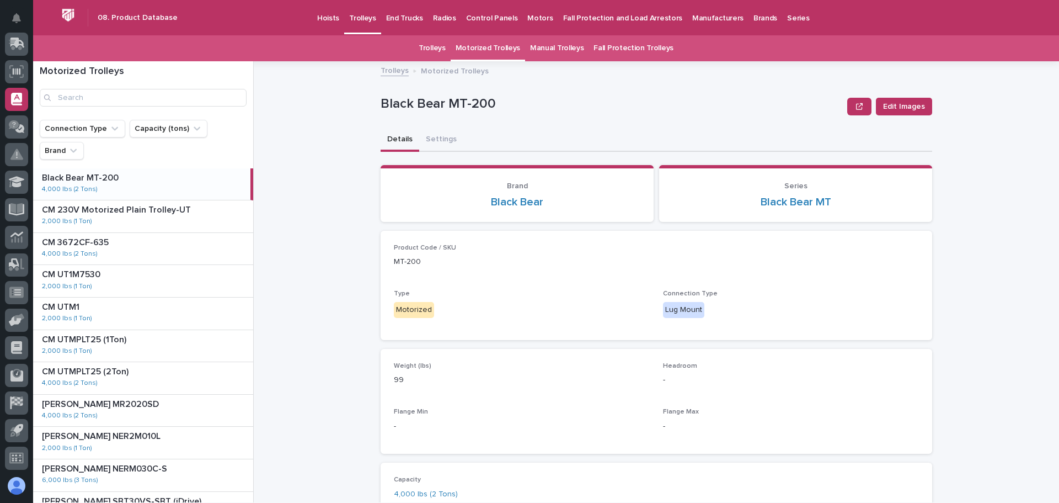
click at [446, 45] on link "Trolleys" at bounding box center [432, 48] width 27 height 26
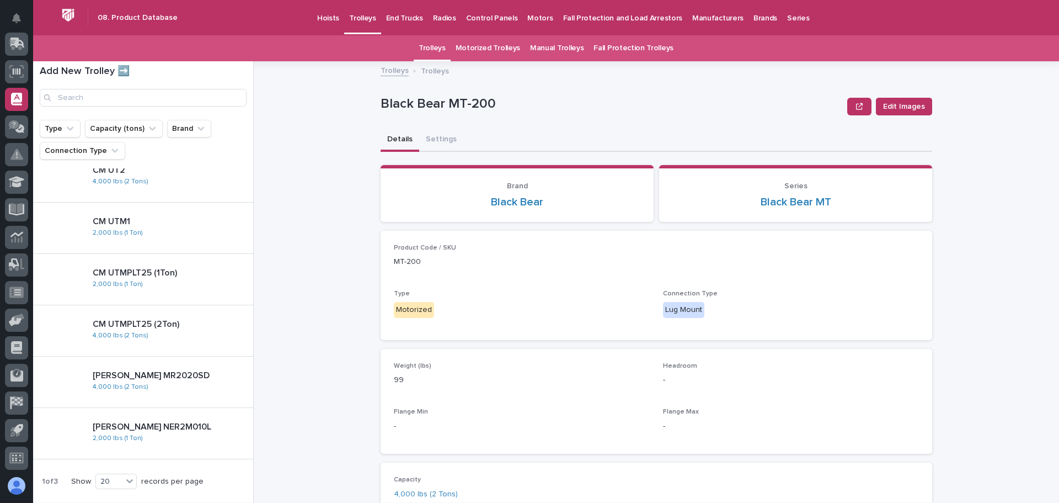
scroll to position [755, 0]
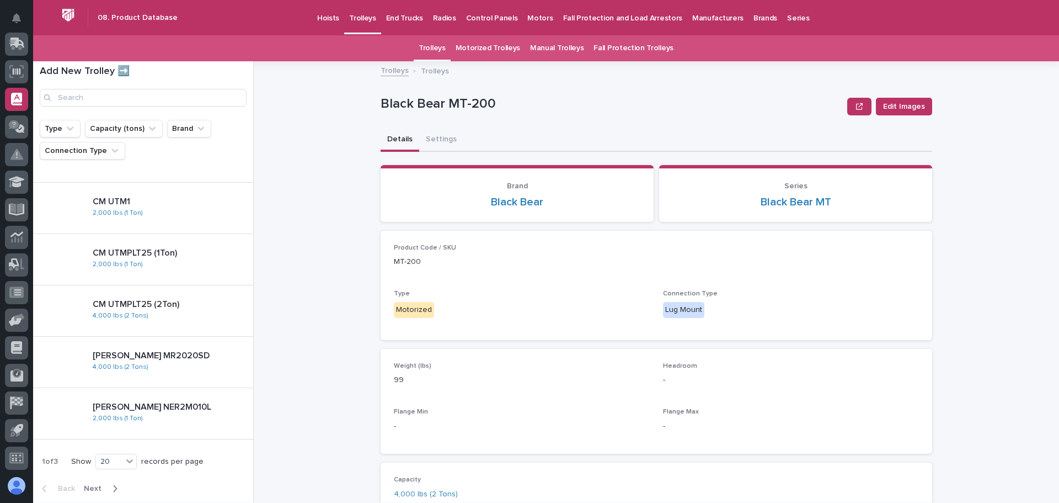
click at [92, 484] on button "Next" at bounding box center [102, 488] width 47 height 10
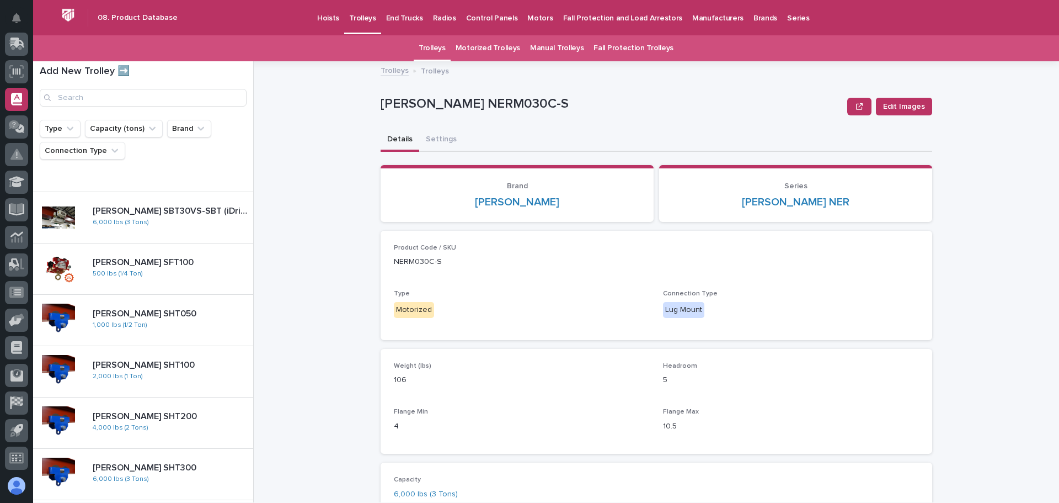
scroll to position [314, 0]
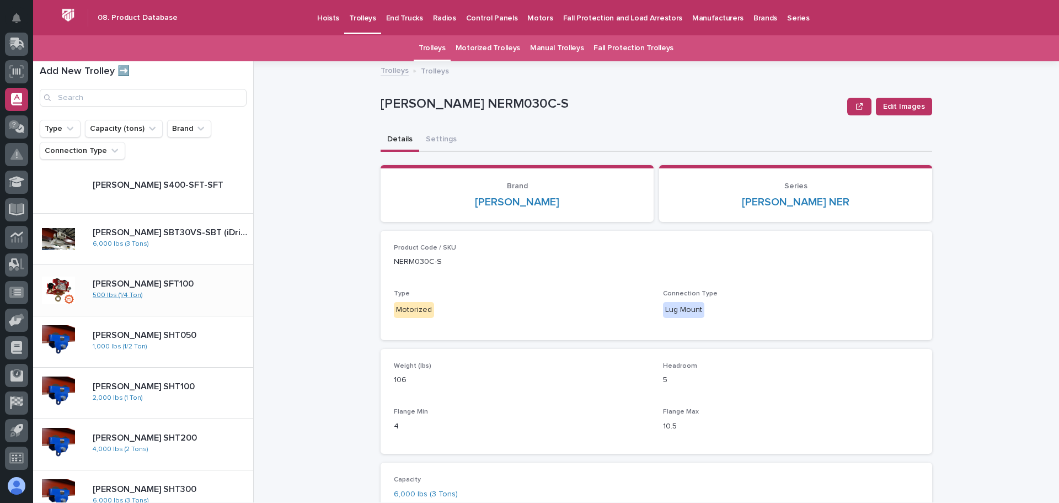
click at [120, 297] on link "500 lbs (1/4 Ton)" at bounding box center [118, 295] width 50 height 8
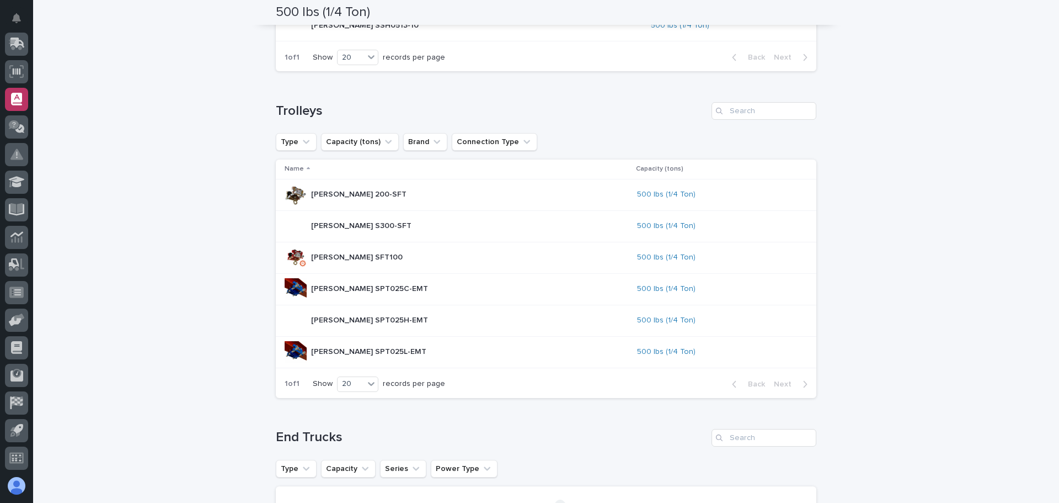
scroll to position [662, 0]
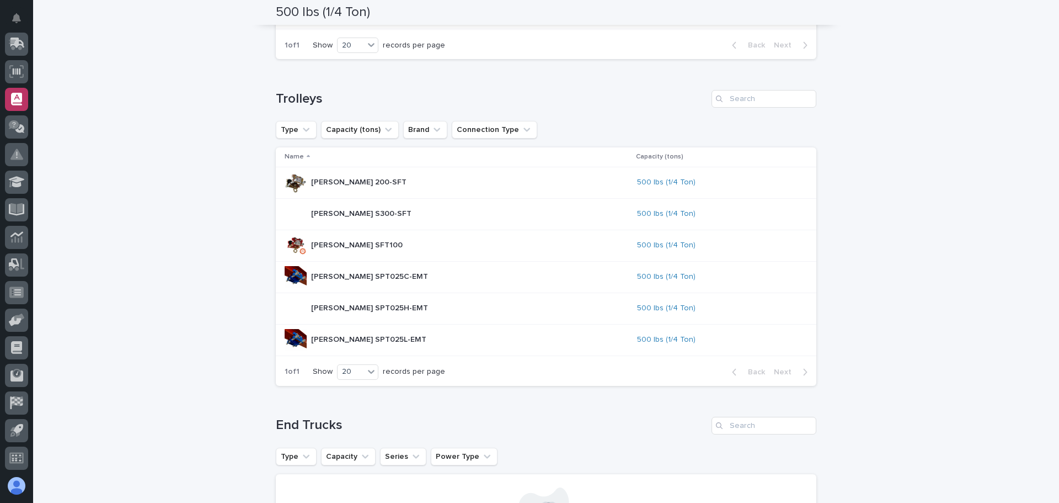
click at [356, 252] on div "Starke SFT100 Starke SFT100" at bounding box center [357, 245] width 92 height 18
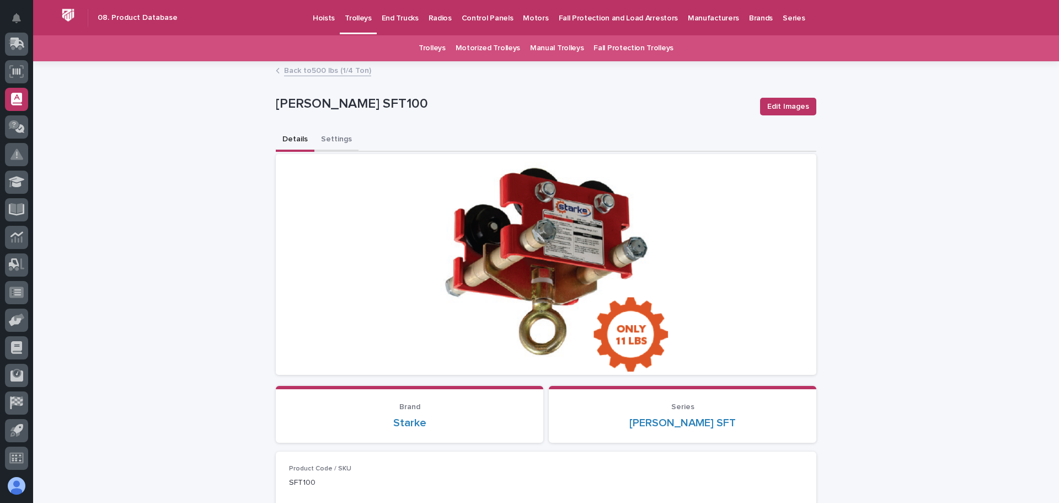
click at [328, 140] on button "Settings" at bounding box center [337, 140] width 44 height 23
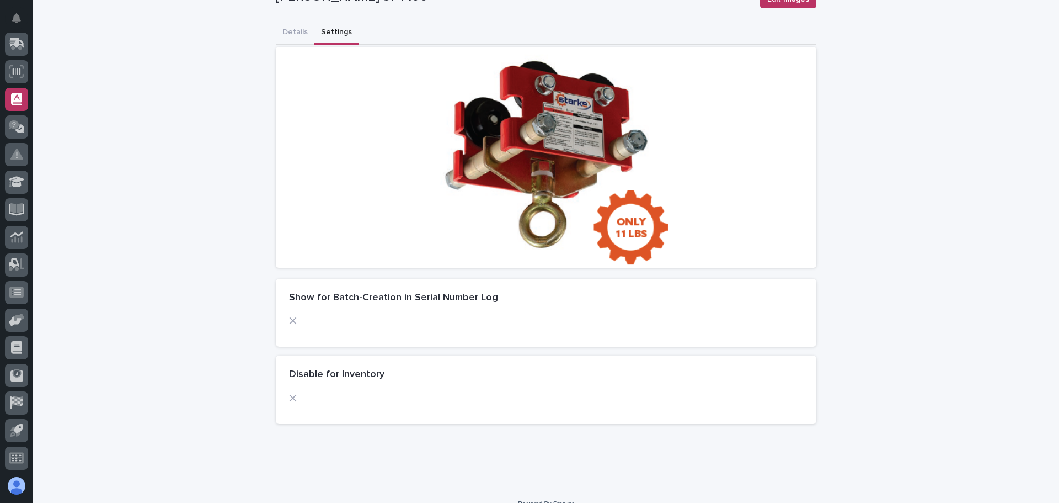
scroll to position [124, 0]
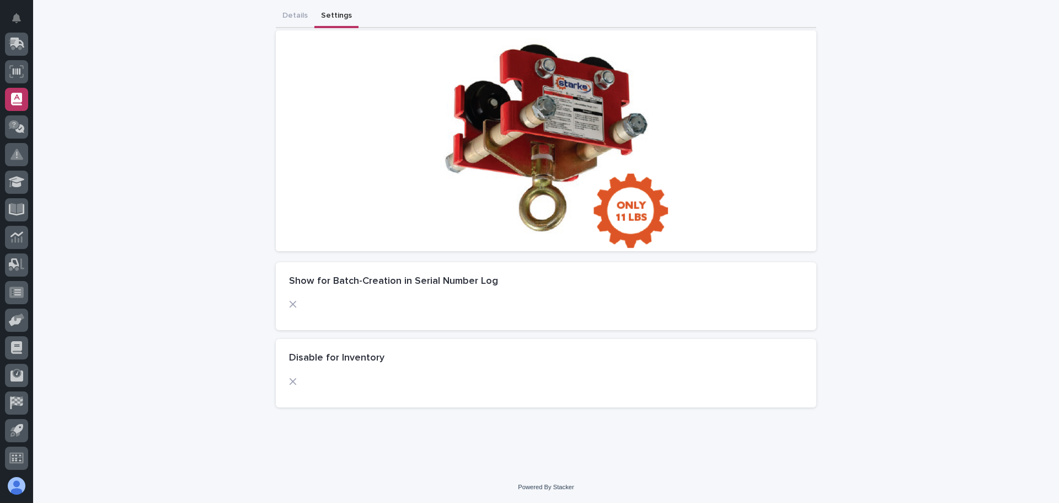
click at [289, 305] on icon at bounding box center [293, 304] width 8 height 8
click at [291, 384] on icon at bounding box center [293, 381] width 7 height 7
click at [331, 284] on h2 "Show for Batch-Creation in Serial Number Log" at bounding box center [393, 281] width 209 height 12
click at [397, 283] on h2 "Show for Batch-Creation in Serial Number Log" at bounding box center [393, 281] width 209 height 12
click at [315, 358] on h2 "Disable for Inventory" at bounding box center [336, 358] width 95 height 12
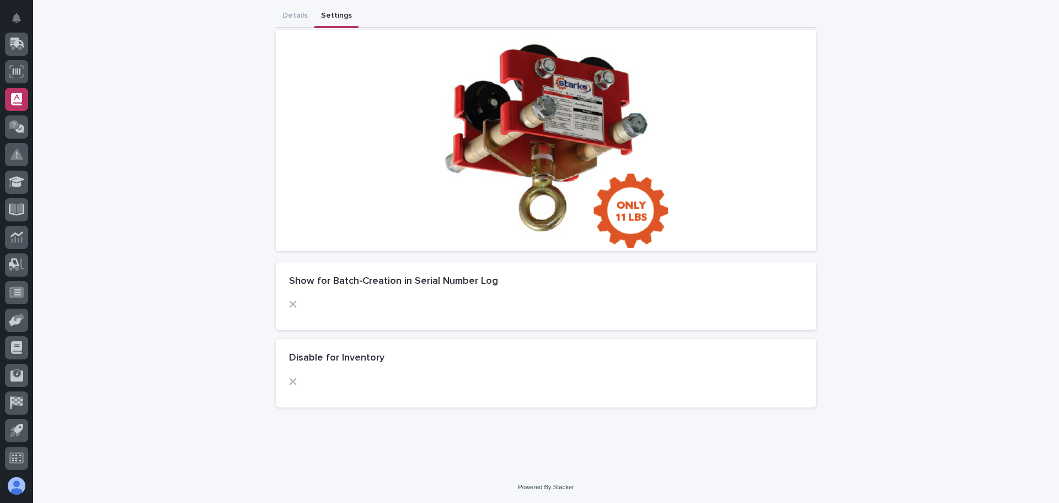
click at [352, 358] on h2 "Disable for Inventory" at bounding box center [336, 358] width 95 height 12
click at [337, 270] on div "Show for Batch-Creation in Serial Number Log" at bounding box center [546, 281] width 541 height 39
click at [349, 280] on h2 "Show for Batch-Creation in Serial Number Log" at bounding box center [393, 281] width 209 height 12
click at [472, 281] on h2 "Show for Batch-Creation in Serial Number Log" at bounding box center [393, 281] width 209 height 12
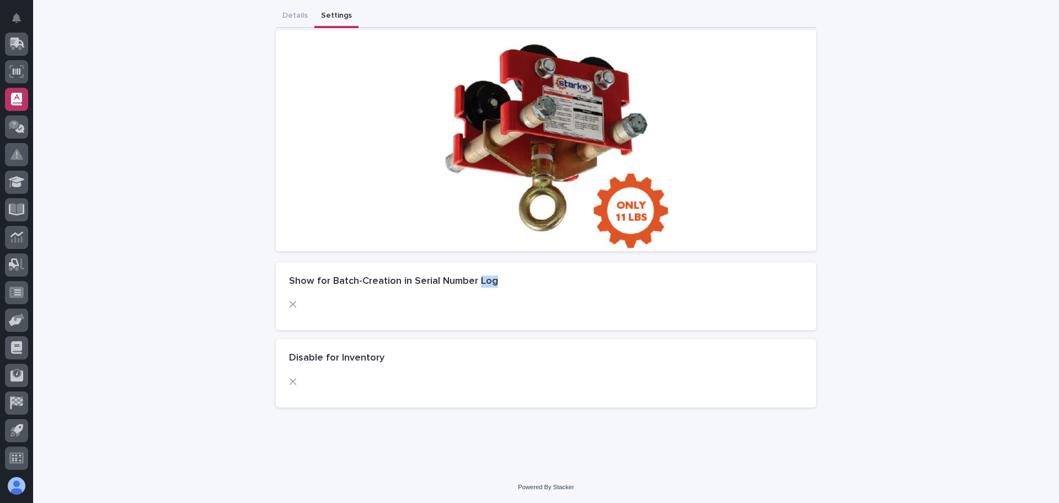
click at [472, 281] on h2 "Show for Batch-Creation in Serial Number Log" at bounding box center [393, 281] width 209 height 12
click at [289, 303] on icon at bounding box center [293, 304] width 8 height 8
click at [290, 303] on icon at bounding box center [293, 304] width 7 height 7
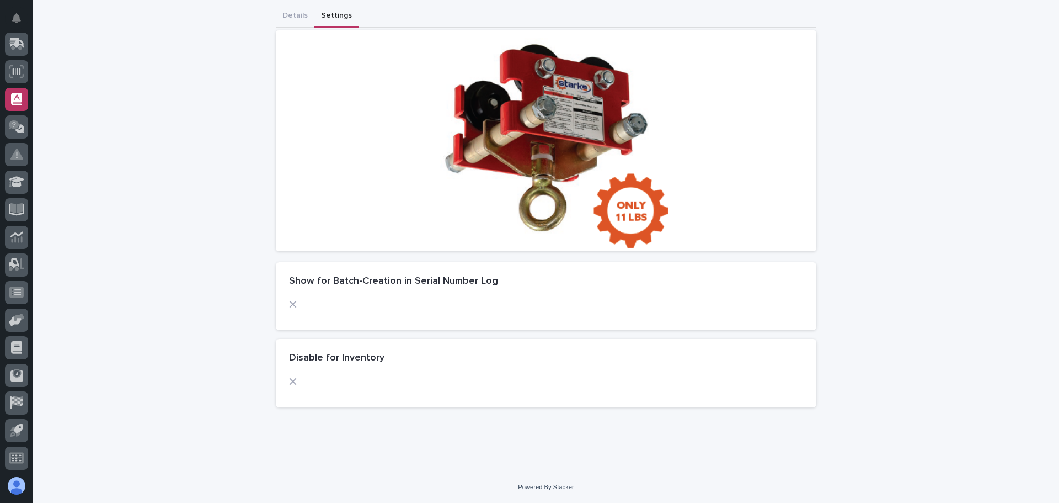
click at [290, 303] on icon at bounding box center [293, 304] width 7 height 7
click at [290, 305] on icon at bounding box center [293, 304] width 7 height 7
click at [289, 302] on icon at bounding box center [293, 304] width 8 height 8
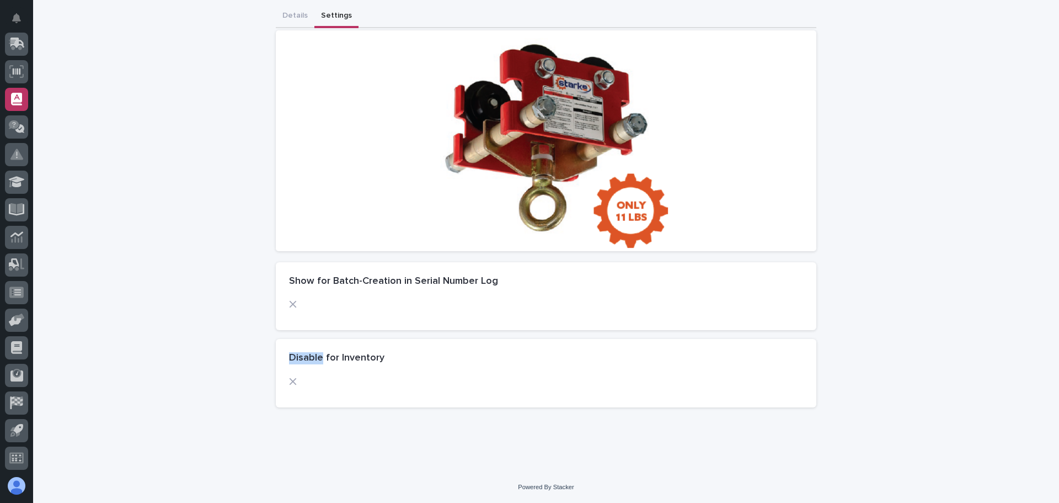
click at [289, 302] on icon at bounding box center [293, 304] width 8 height 8
drag, startPoint x: 289, startPoint y: 302, endPoint x: 503, endPoint y: 313, distance: 213.9
click at [503, 313] on div at bounding box center [546, 308] width 514 height 17
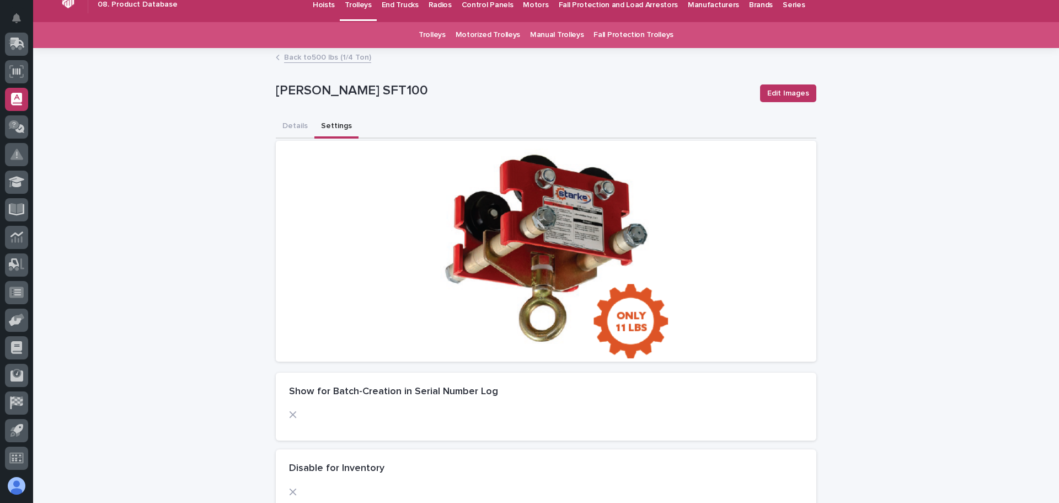
scroll to position [0, 0]
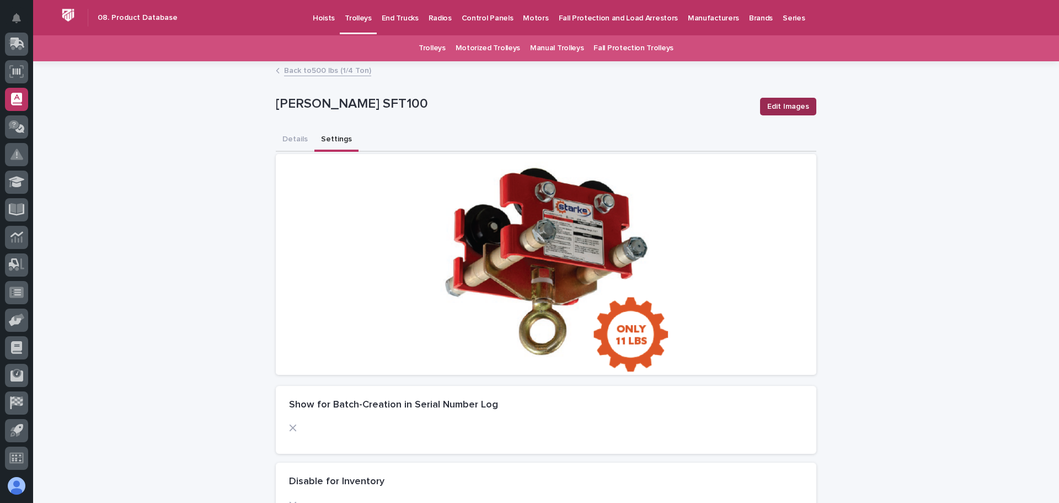
click at [786, 99] on button "Edit Images" at bounding box center [788, 107] width 56 height 18
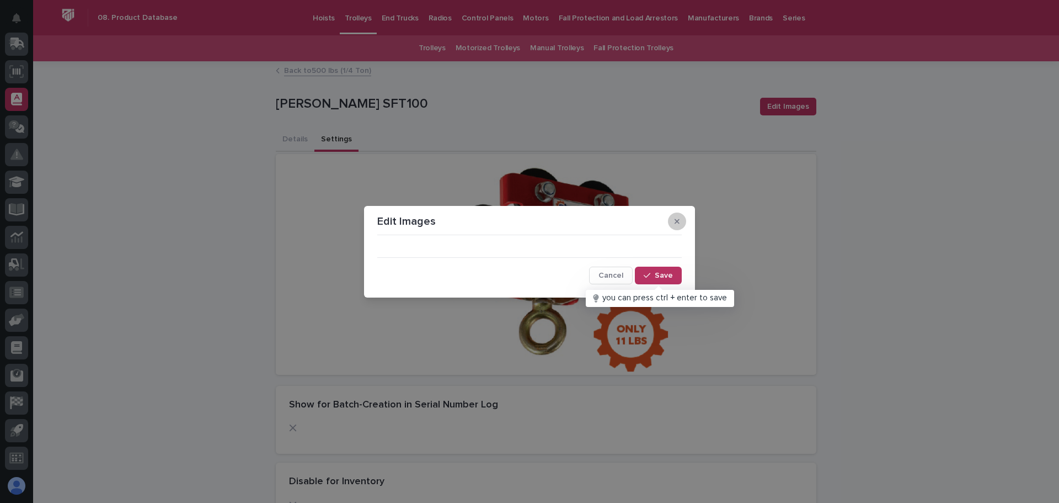
click at [677, 222] on icon "button" at bounding box center [677, 221] width 5 height 5
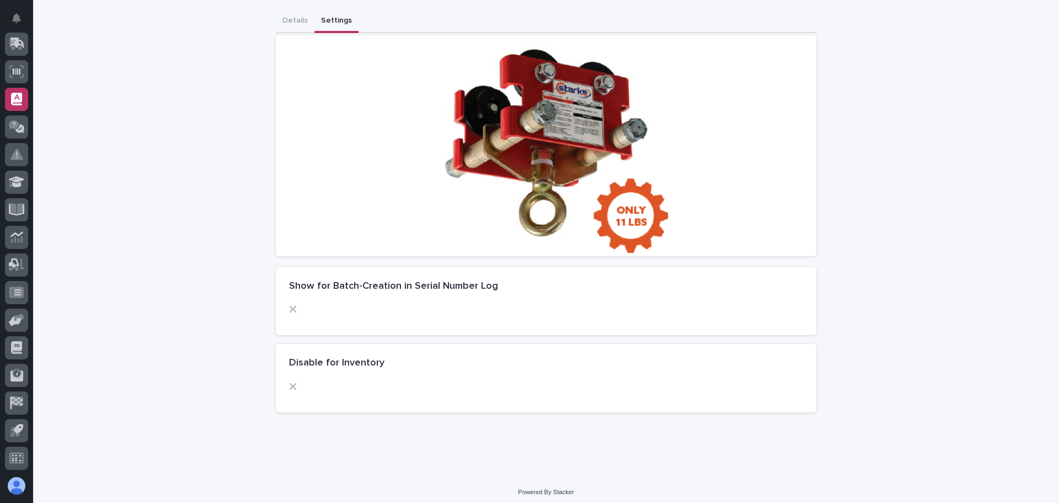
scroll to position [124, 0]
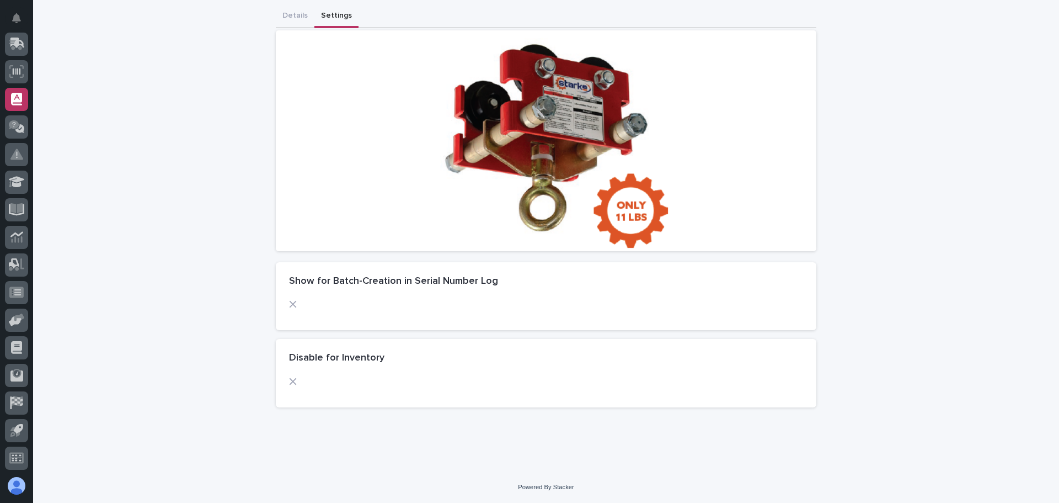
click at [289, 384] on icon at bounding box center [293, 381] width 8 height 8
click at [289, 308] on div at bounding box center [370, 308] width 163 height 17
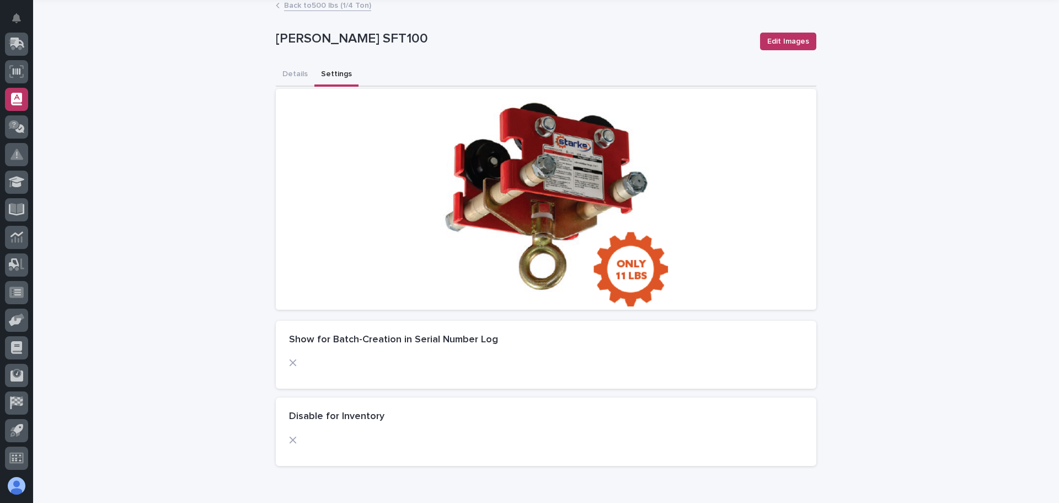
scroll to position [0, 0]
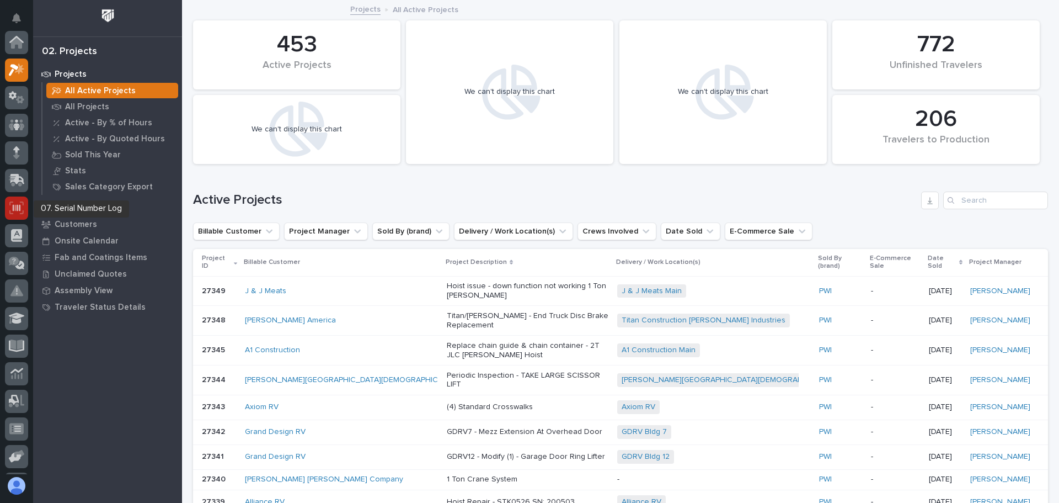
click at [16, 205] on icon at bounding box center [16, 207] width 14 height 13
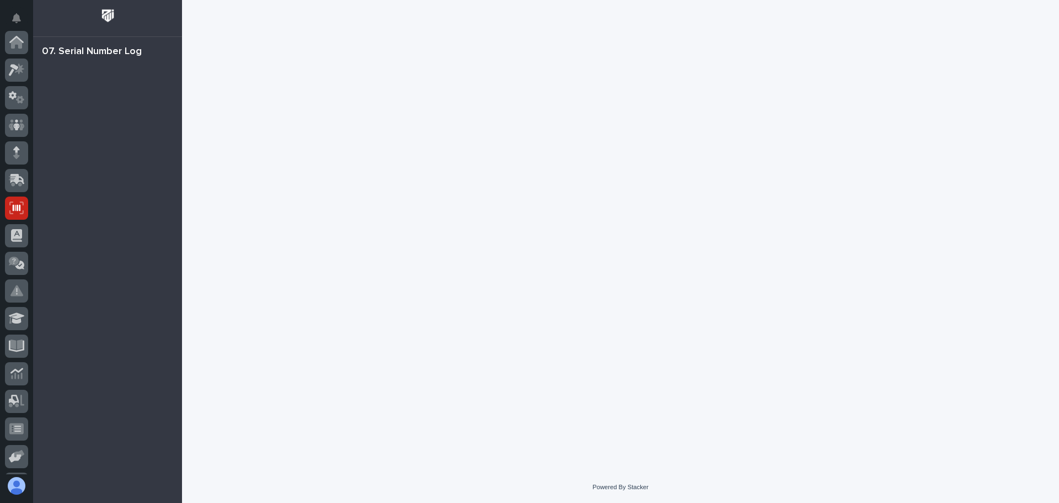
scroll to position [136, 0]
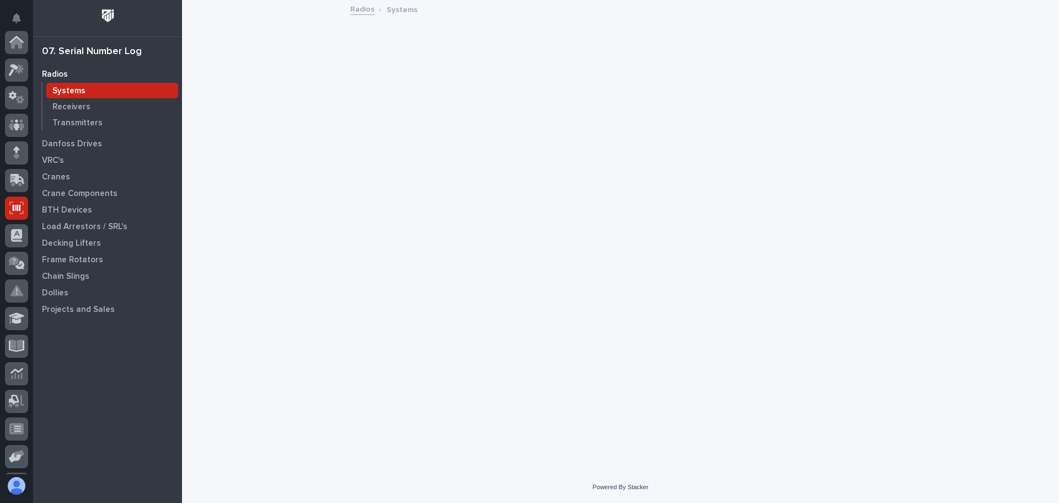
scroll to position [136, 0]
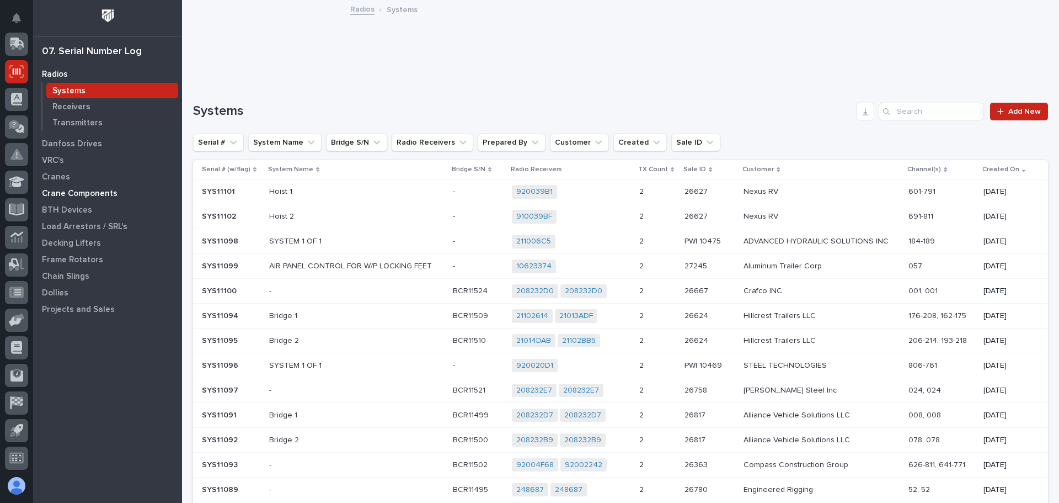
click at [84, 192] on p "Crane Components" at bounding box center [80, 194] width 76 height 10
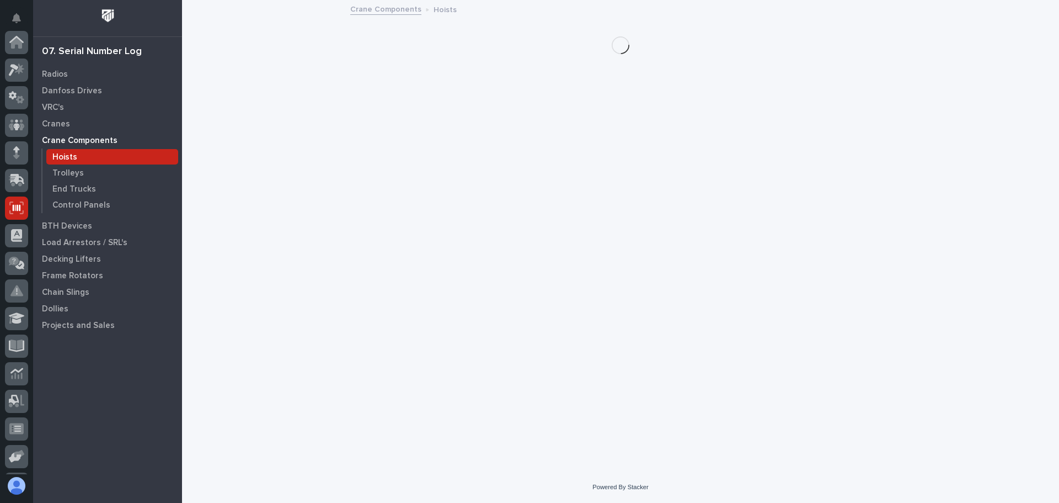
scroll to position [136, 0]
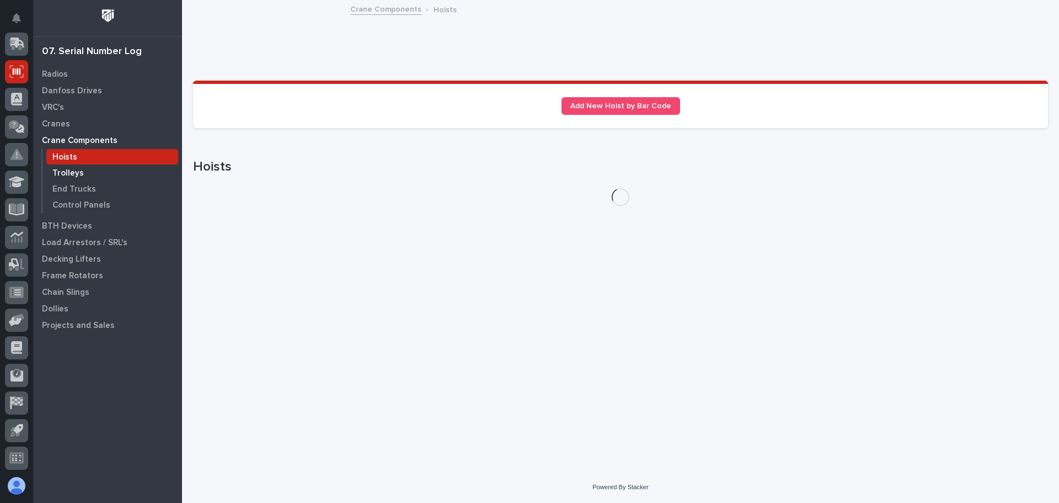
click at [68, 174] on p "Trolleys" at bounding box center [67, 173] width 31 height 10
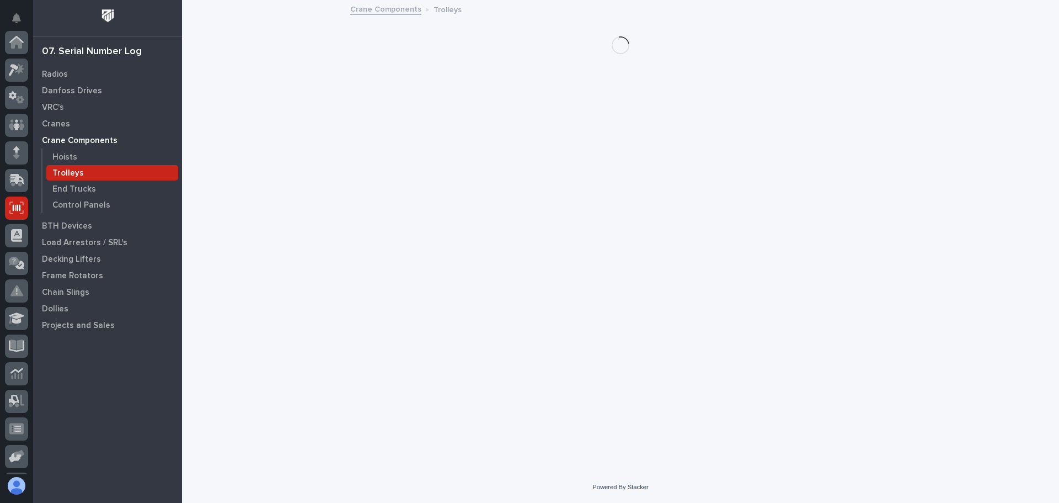
scroll to position [136, 0]
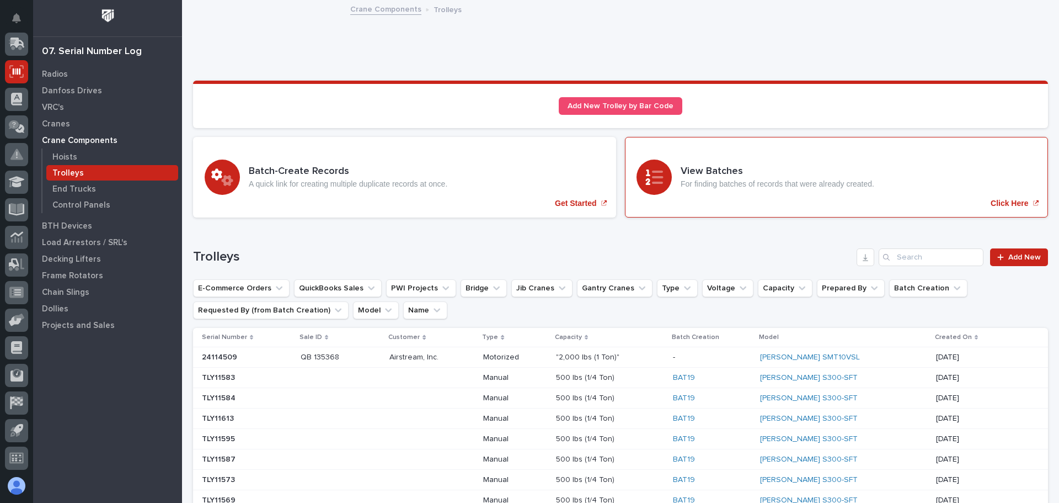
click at [991, 204] on p "Click Here" at bounding box center [1010, 203] width 38 height 9
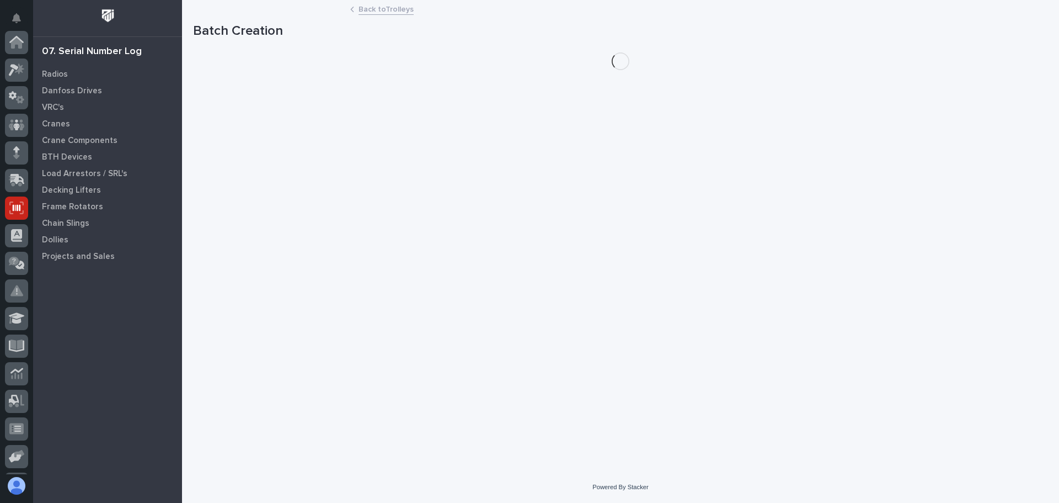
scroll to position [136, 0]
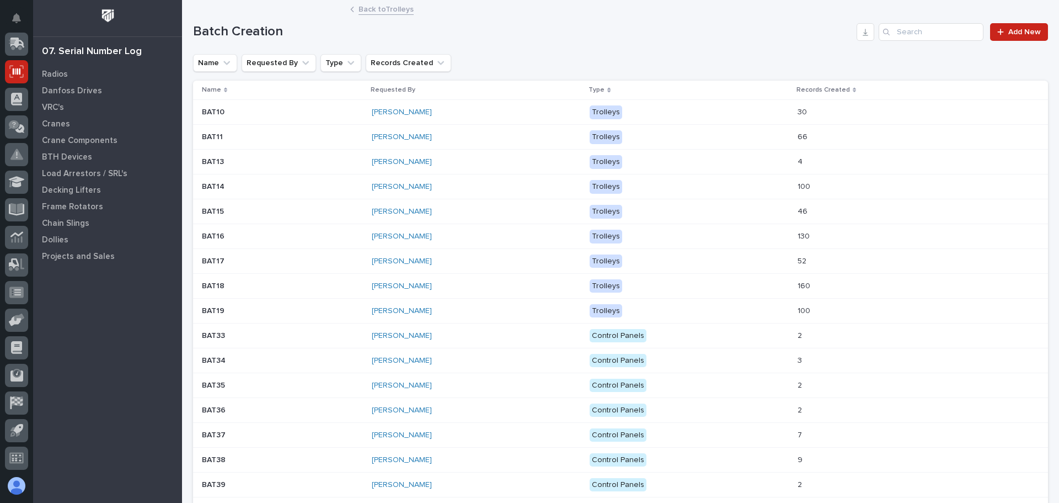
click at [470, 109] on div "[PERSON_NAME]" at bounding box center [468, 112] width 193 height 9
click at [392, 139] on link "[PERSON_NAME]" at bounding box center [402, 136] width 60 height 9
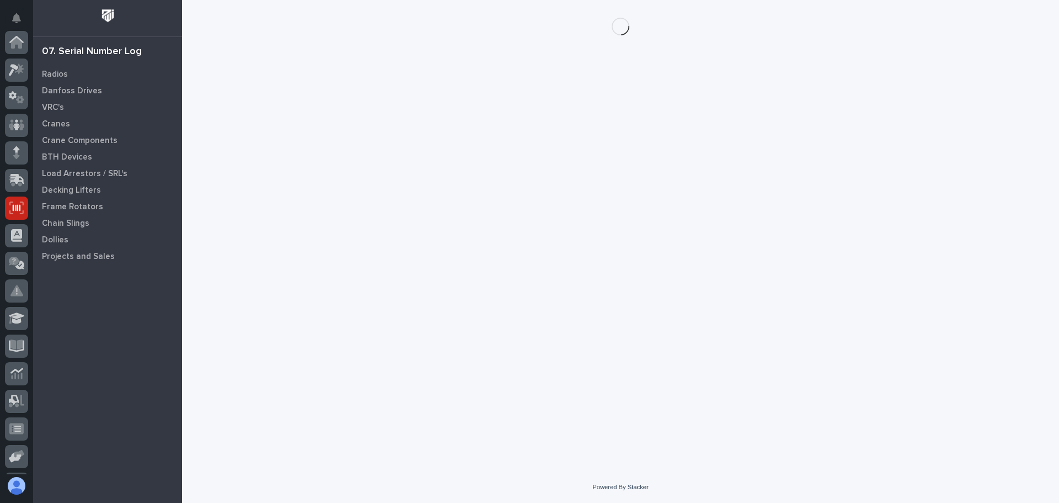
scroll to position [136, 0]
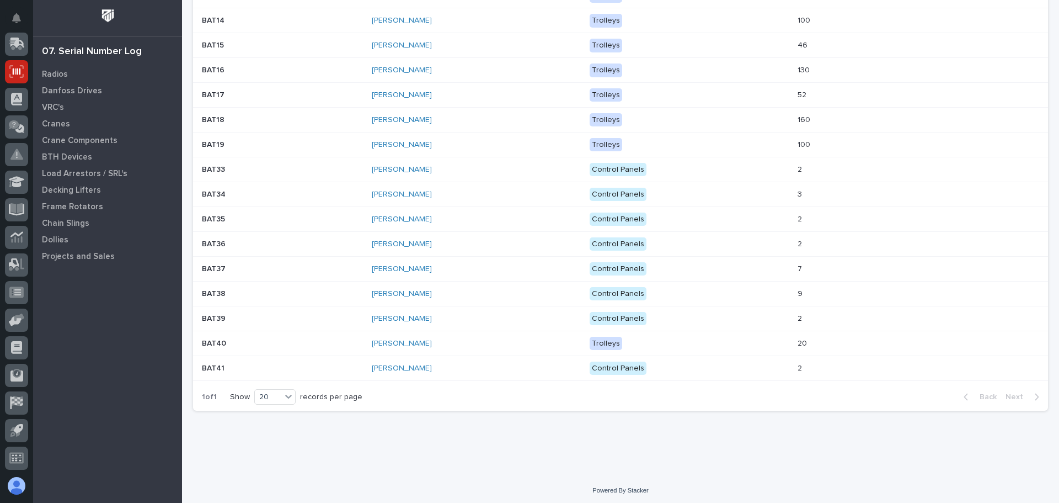
scroll to position [169, 0]
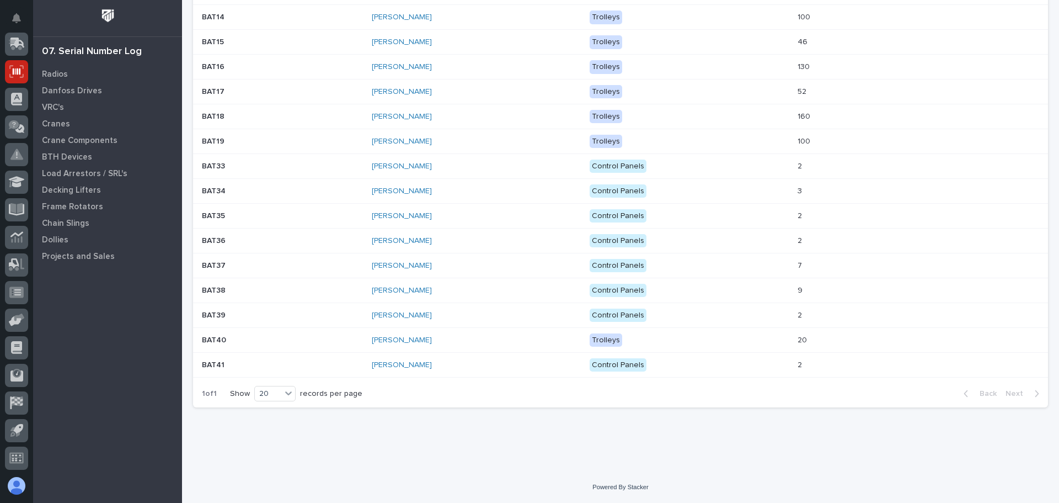
click at [317, 338] on p at bounding box center [282, 340] width 161 height 9
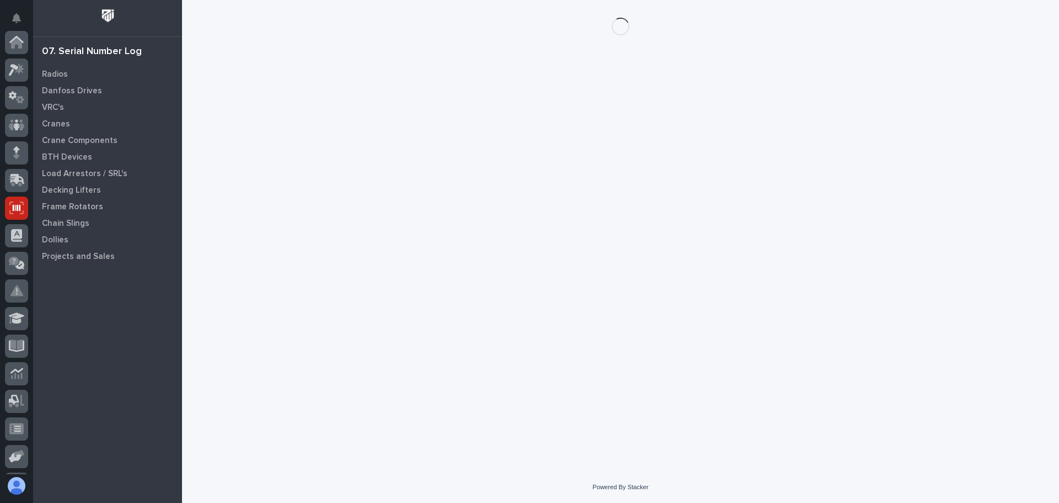
scroll to position [136, 0]
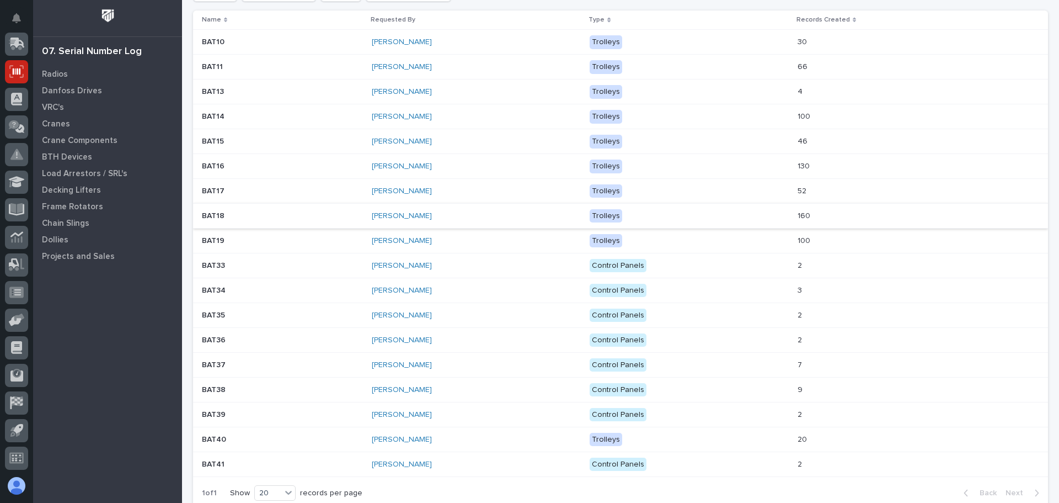
scroll to position [169, 0]
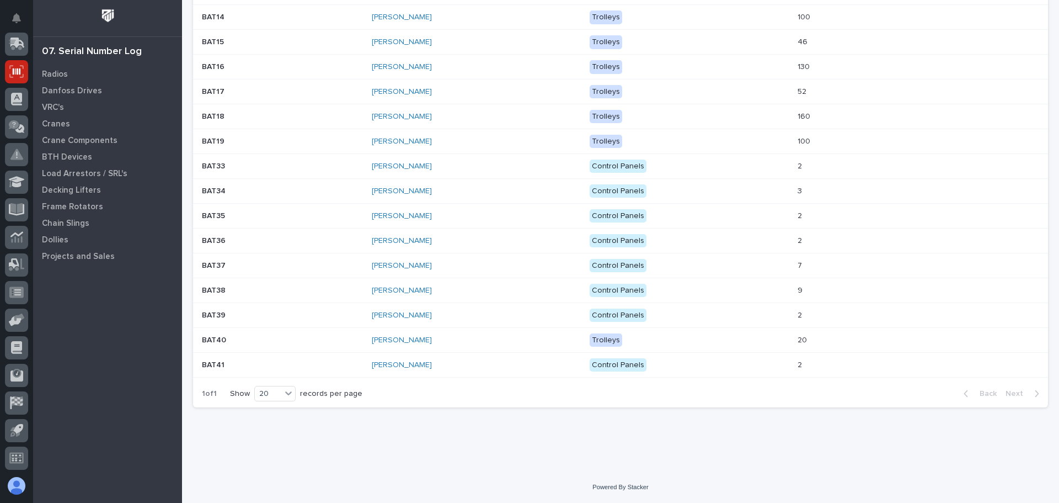
click at [326, 142] on p at bounding box center [282, 141] width 161 height 9
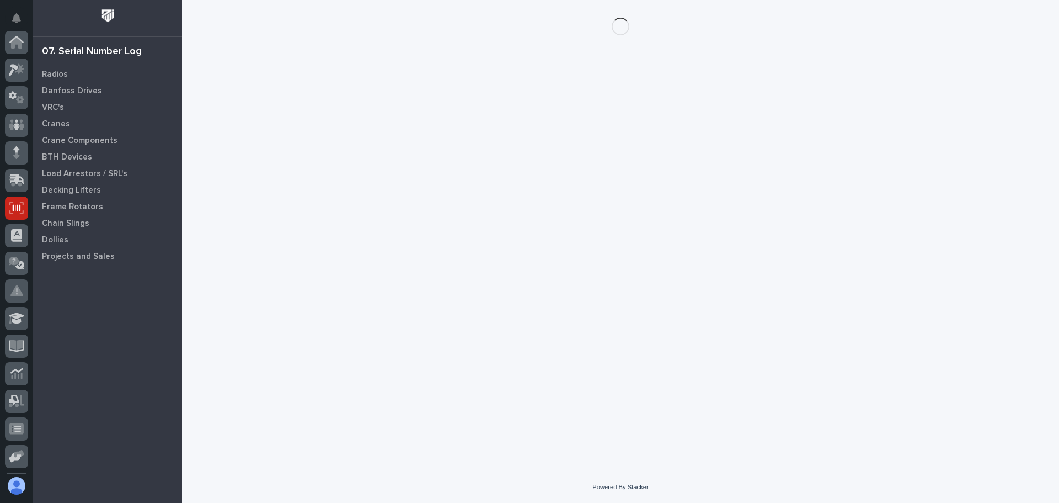
scroll to position [136, 0]
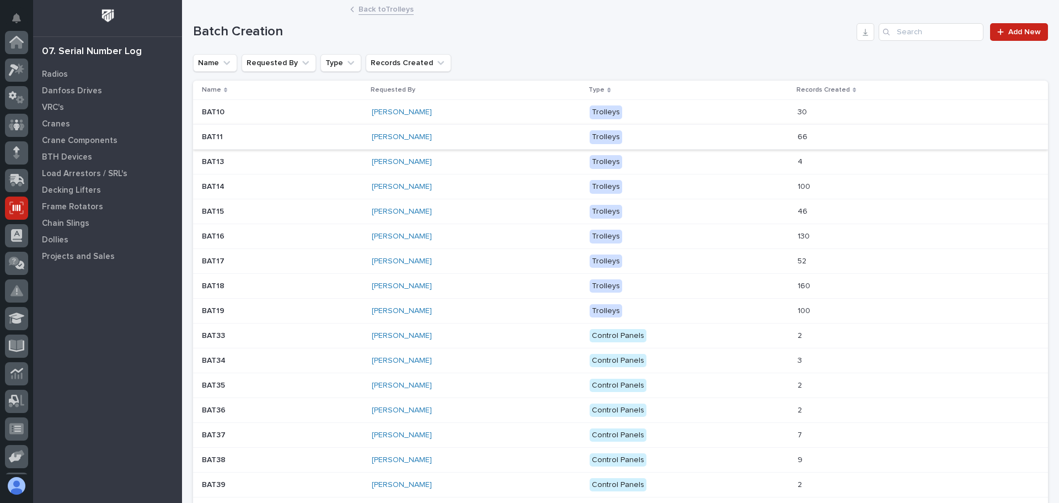
scroll to position [136, 0]
click at [464, 286] on div "[PERSON_NAME]" at bounding box center [468, 285] width 193 height 9
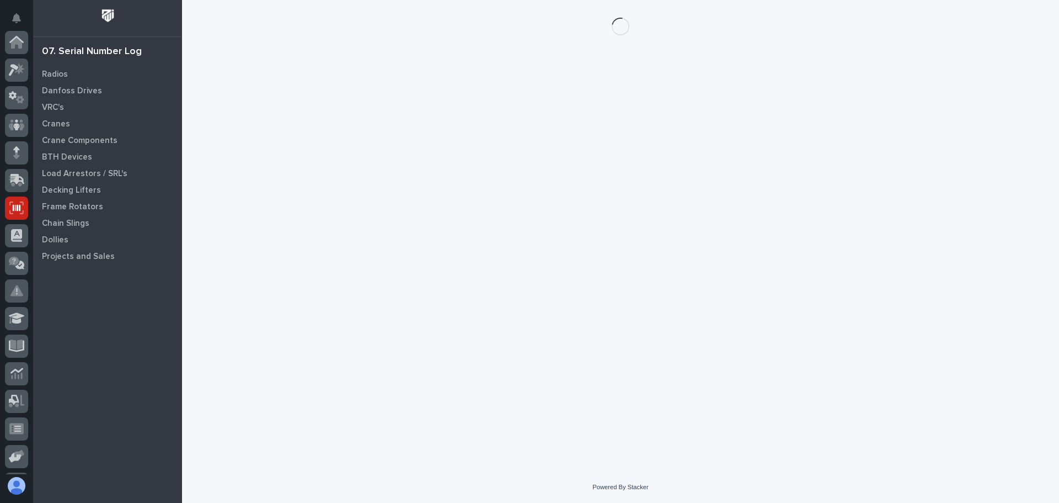
scroll to position [136, 0]
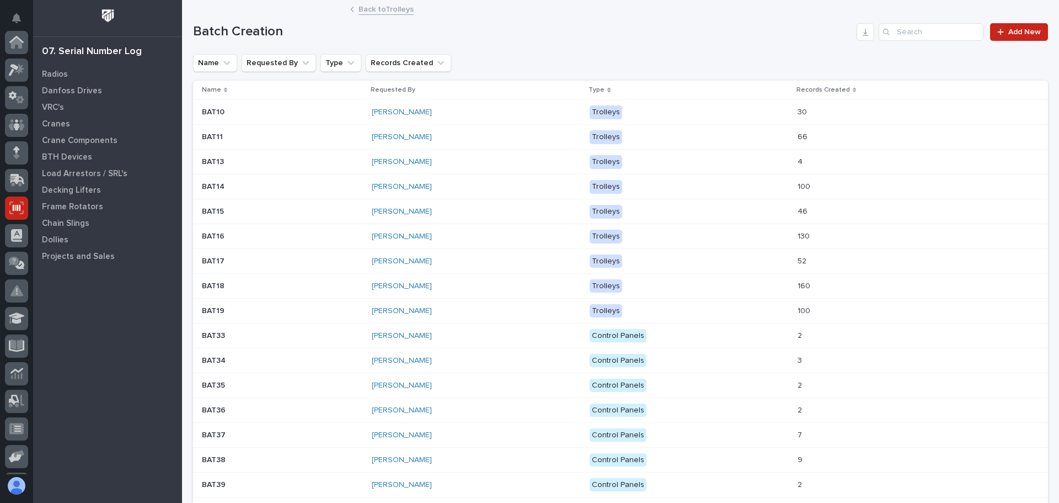
scroll to position [136, 0]
click at [378, 10] on link "Back to Trolleys" at bounding box center [386, 8] width 55 height 13
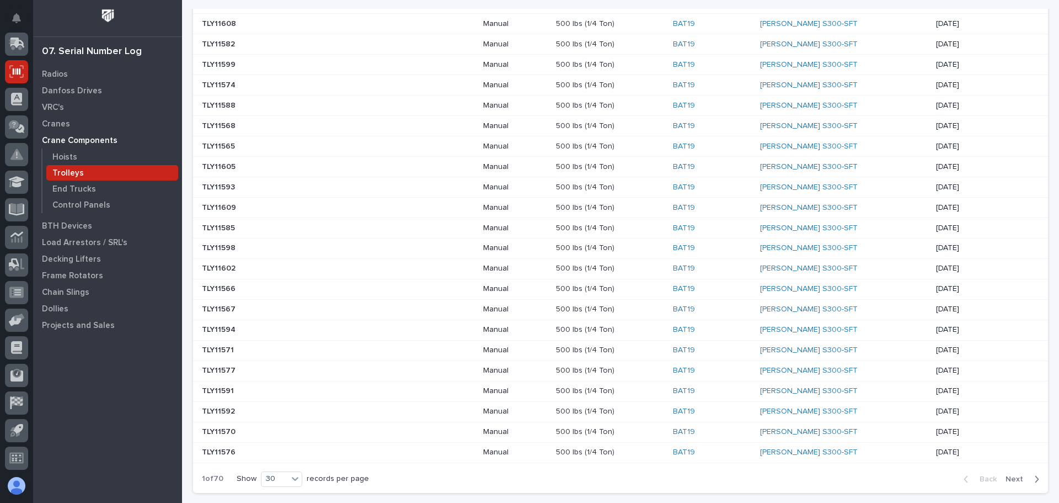
scroll to position [552, 0]
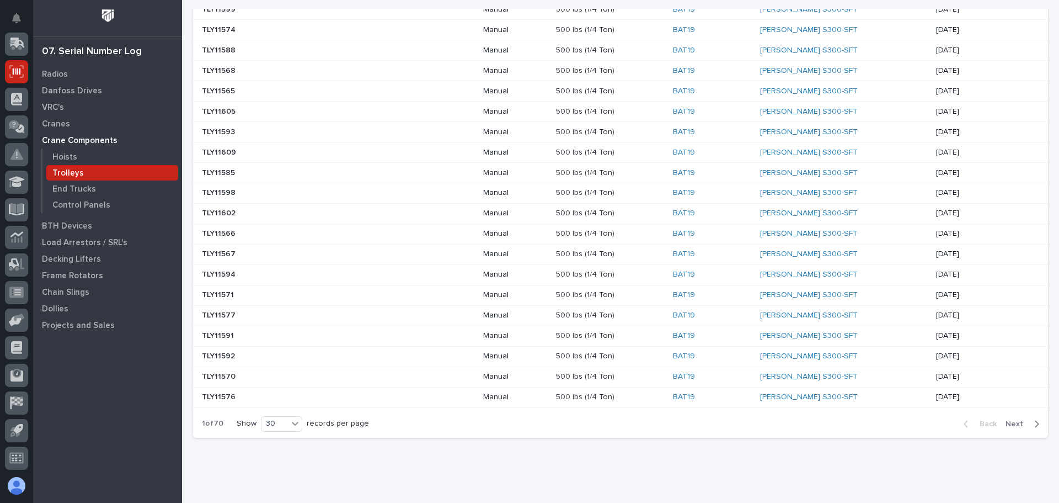
click at [1011, 423] on span "Next" at bounding box center [1018, 424] width 24 height 10
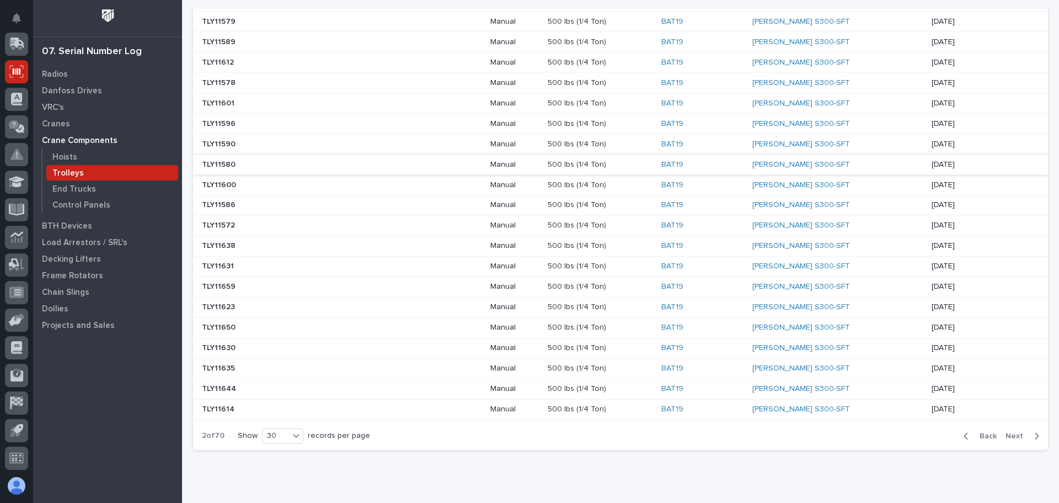
scroll to position [582, 0]
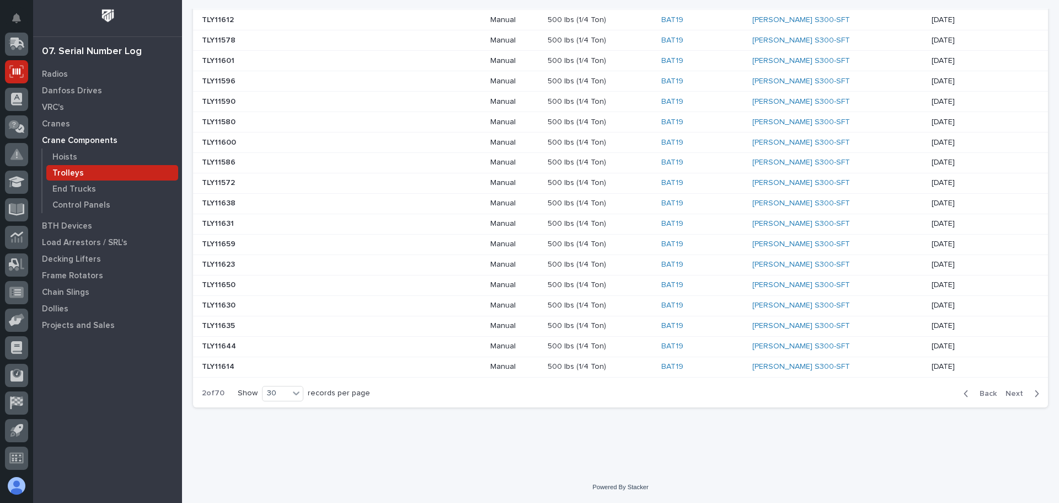
click at [1013, 395] on span "Next" at bounding box center [1018, 393] width 24 height 10
click at [1030, 394] on div "button" at bounding box center [1034, 393] width 9 height 10
click at [1035, 393] on icon "button" at bounding box center [1037, 393] width 5 height 10
click at [965, 393] on icon "button" at bounding box center [967, 393] width 4 height 7
click at [1035, 395] on icon "button" at bounding box center [1037, 393] width 5 height 10
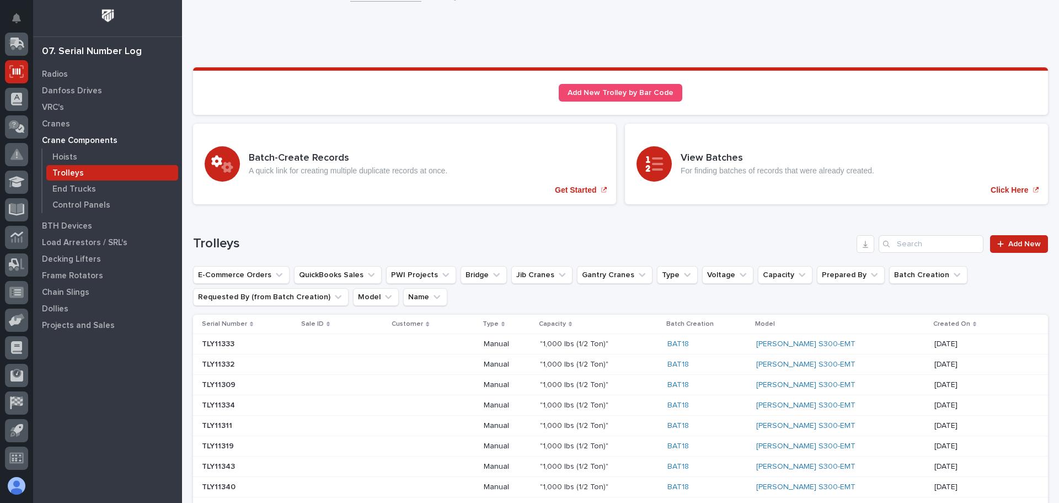
scroll to position [0, 0]
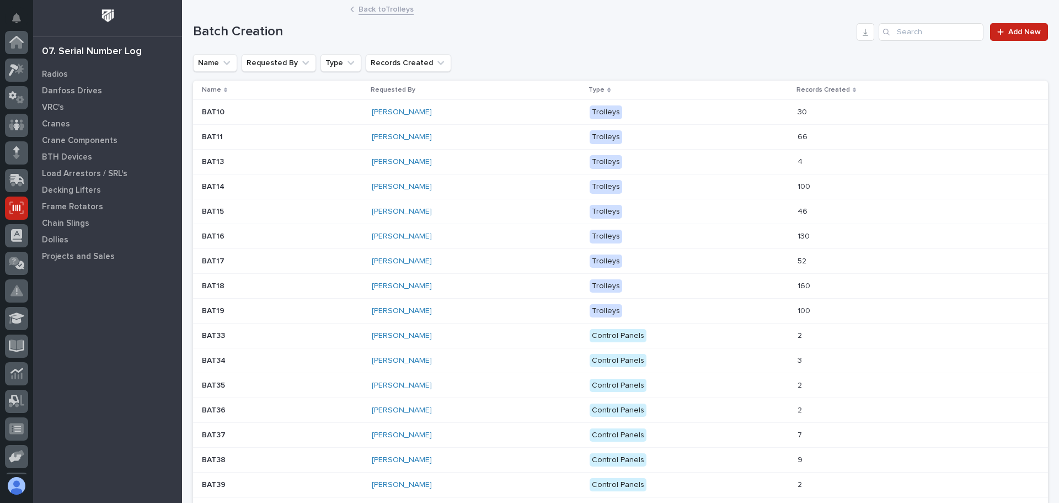
scroll to position [136, 0]
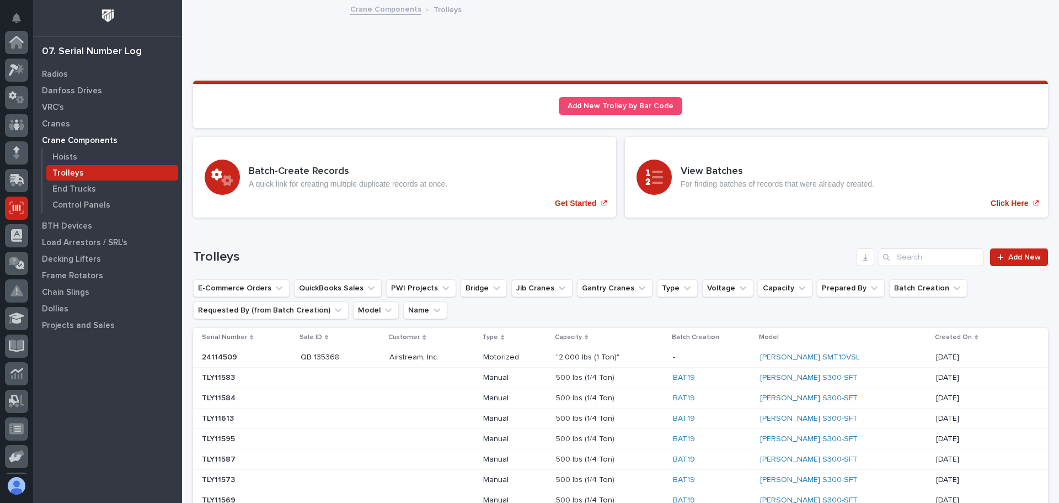
scroll to position [136, 0]
click at [1015, 262] on link "Add New" at bounding box center [1020, 257] width 58 height 18
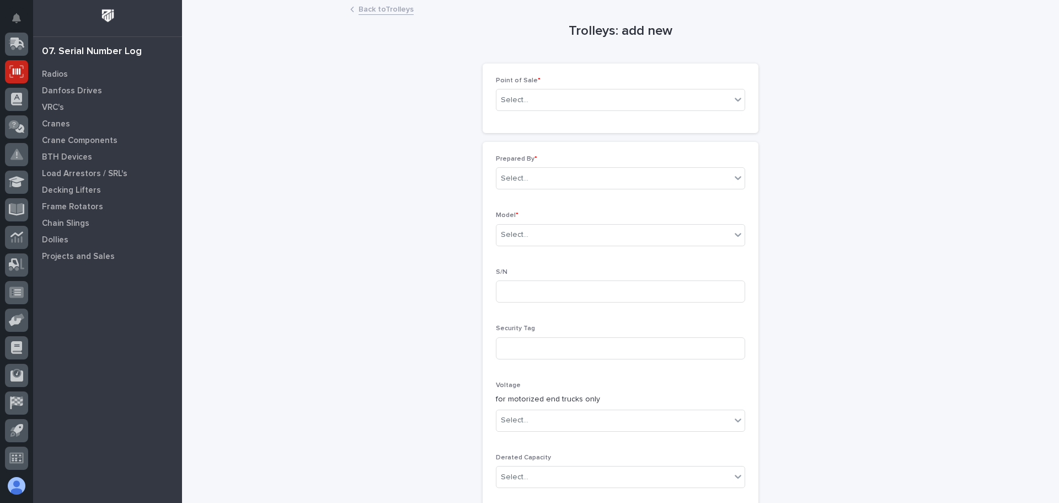
click at [391, 7] on link "Back to Trolleys" at bounding box center [386, 8] width 55 height 13
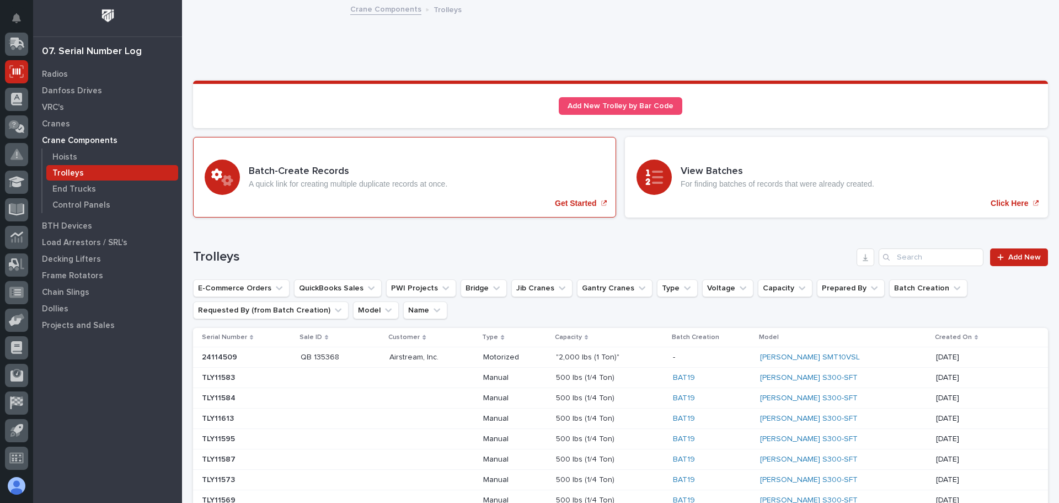
click at [562, 202] on p "Get Started" at bounding box center [575, 203] width 41 height 9
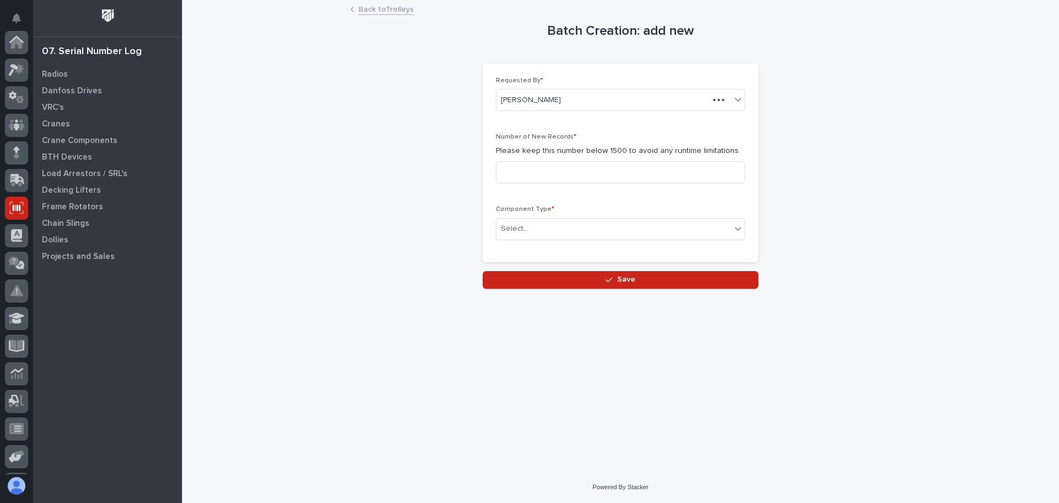
scroll to position [136, 0]
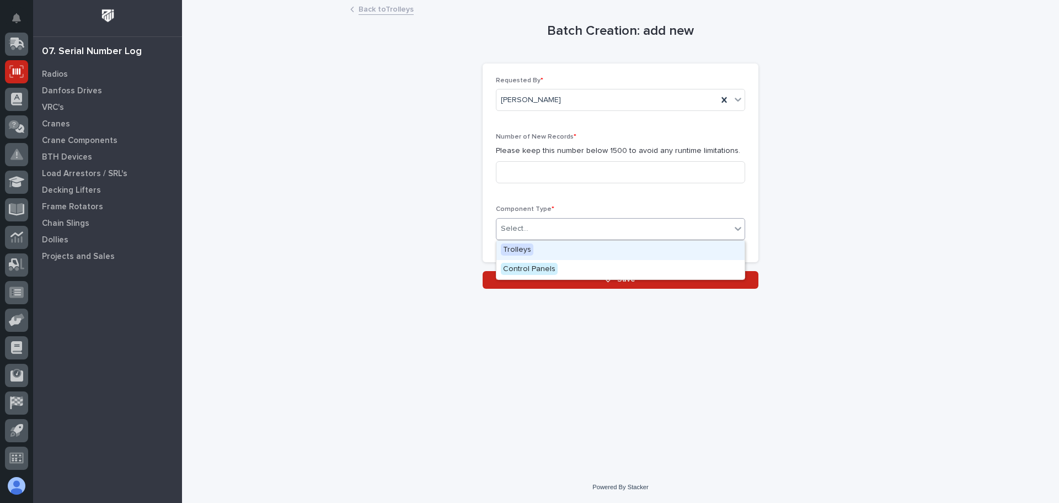
click at [733, 225] on icon at bounding box center [738, 228] width 11 height 11
click at [525, 254] on span "Trolleys" at bounding box center [517, 249] width 33 height 12
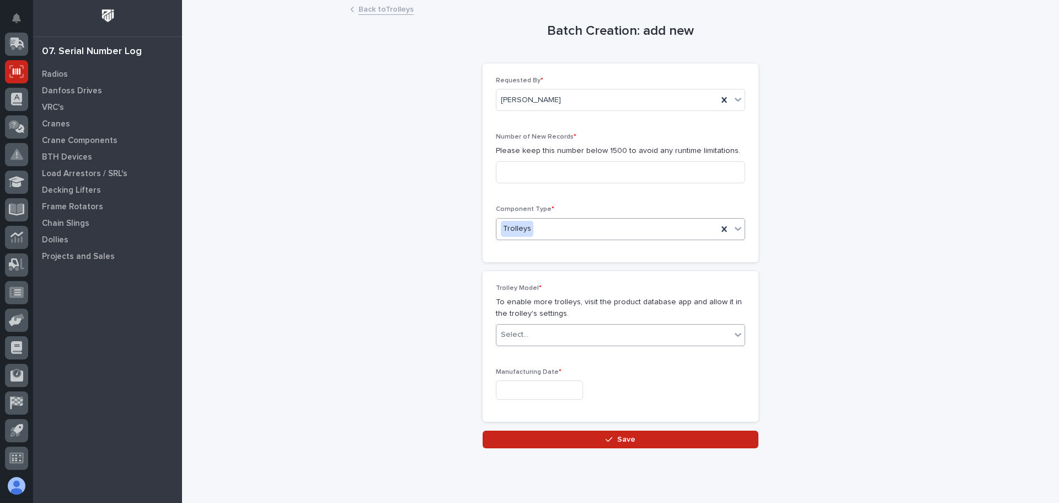
click at [736, 332] on icon at bounding box center [738, 334] width 11 height 11
click at [373, 9] on link "Back to Trolleys" at bounding box center [386, 8] width 55 height 13
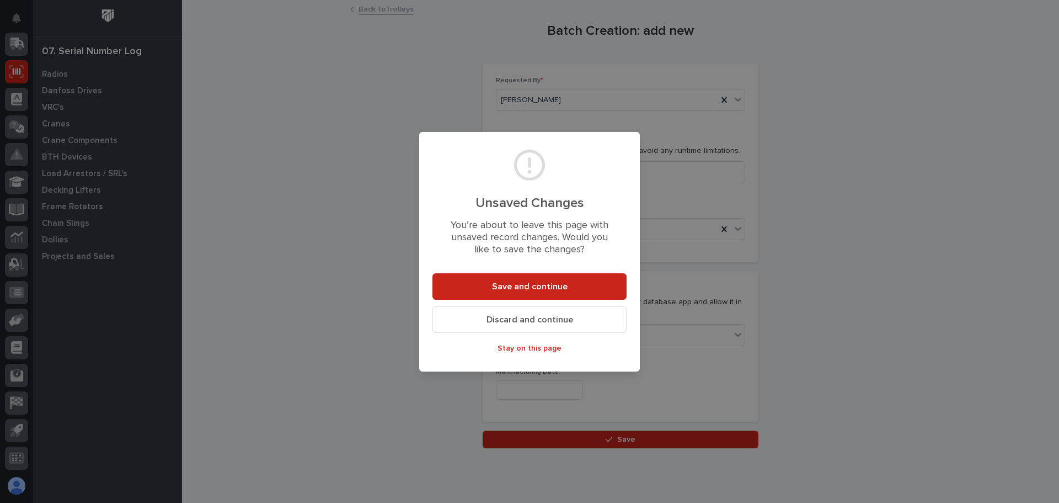
click at [547, 322] on span "Discard and continue" at bounding box center [530, 320] width 87 height 12
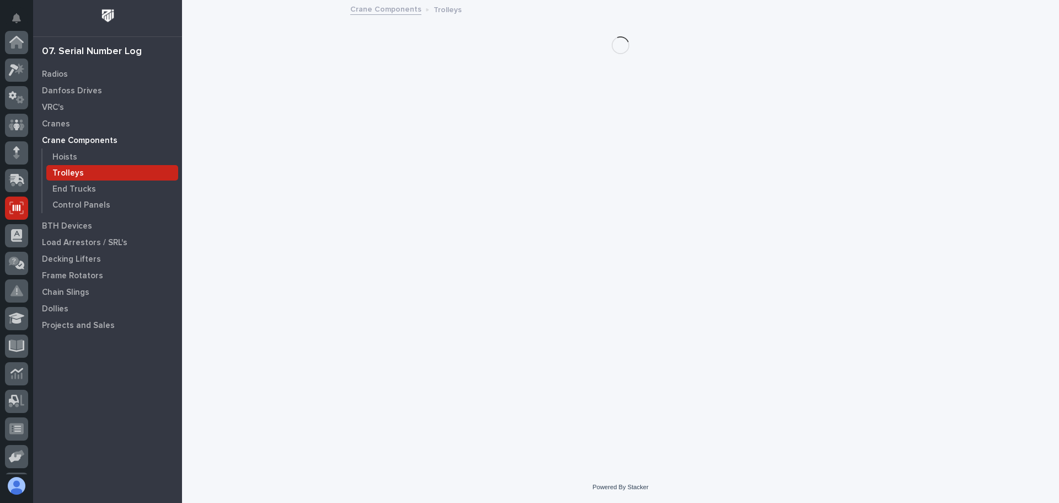
scroll to position [136, 0]
